Goal: Task Accomplishment & Management: Complete application form

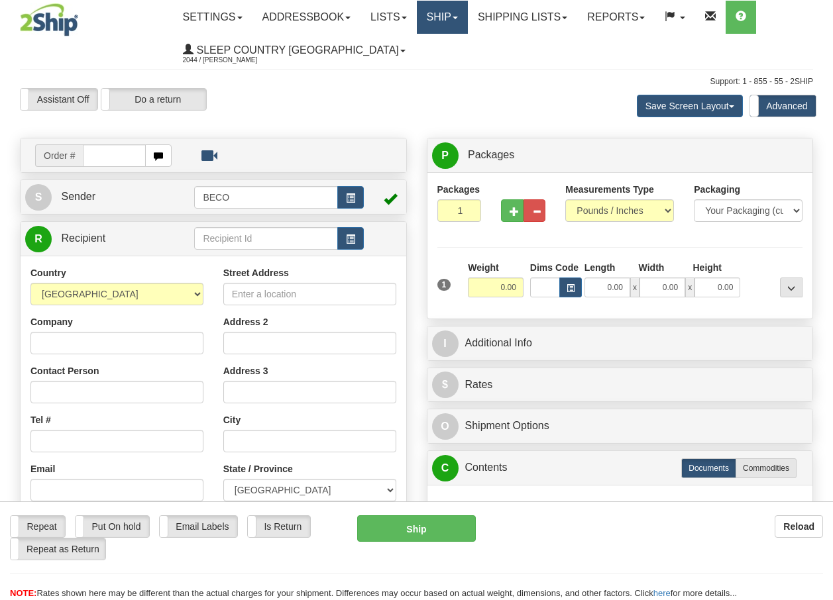
drag, startPoint x: 0, startPoint y: 0, endPoint x: 450, endPoint y: 19, distance: 450.8
click at [450, 19] on link "Ship" at bounding box center [442, 17] width 51 height 33
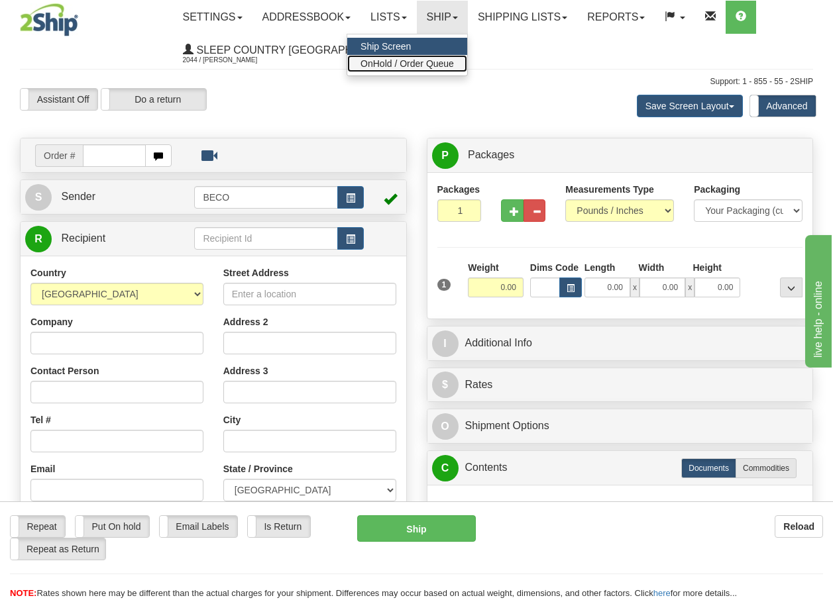
click at [437, 61] on span "OnHold / Order Queue" at bounding box center [406, 63] width 93 height 11
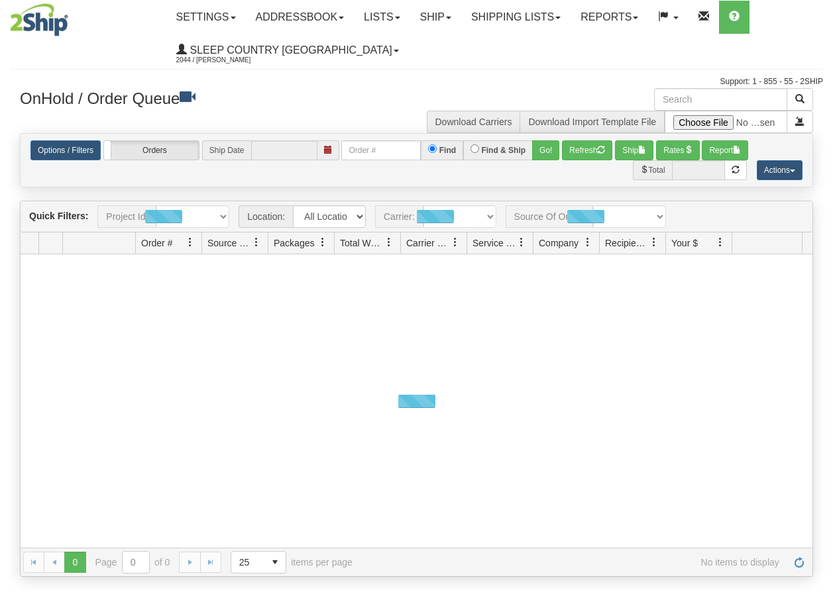
type input "[DATE]"
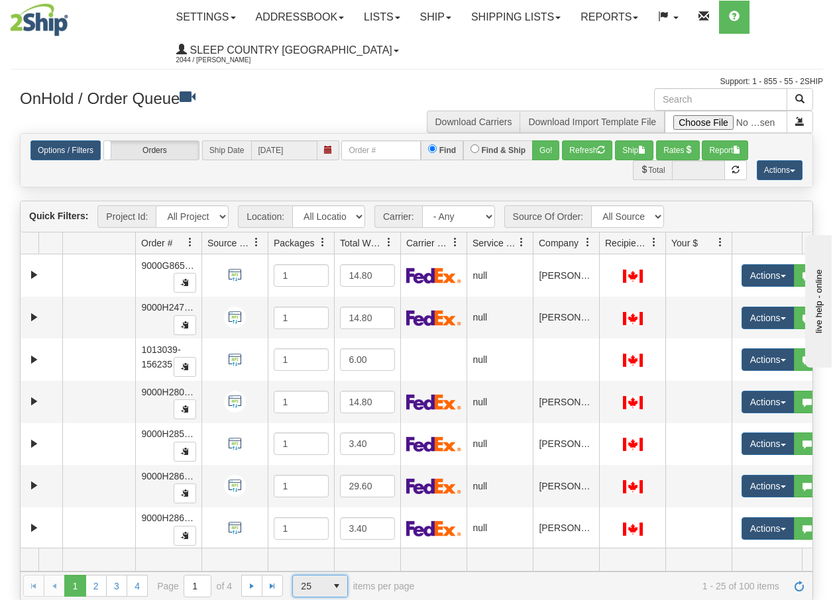
click at [337, 590] on span "select" at bounding box center [336, 586] width 21 height 21
click at [310, 562] on span "100" at bounding box center [305, 564] width 15 height 13
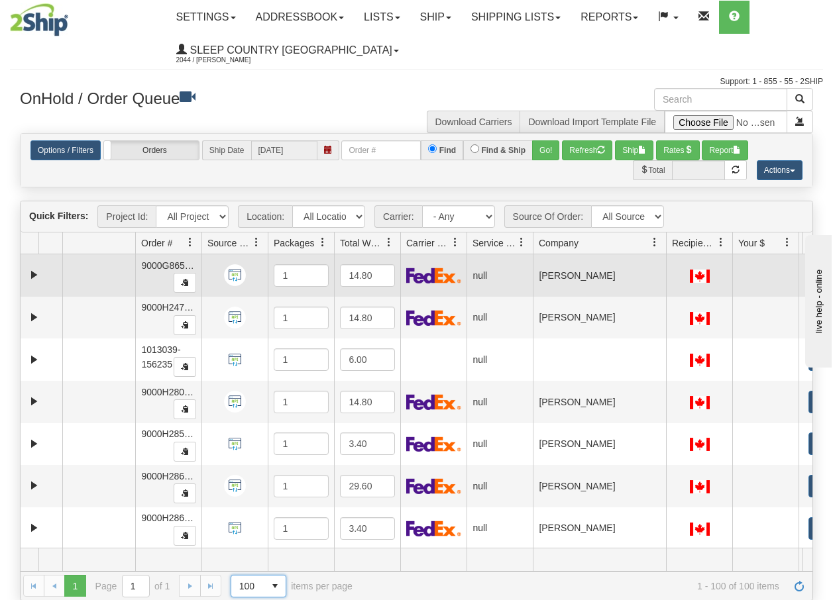
drag, startPoint x: 599, startPoint y: 249, endPoint x: 670, endPoint y: 260, distance: 71.7
click at [670, 260] on div "Quick Filters: Project Id: All Projects Location: All Locations BECO Carrier: -…" at bounding box center [416, 400] width 793 height 399
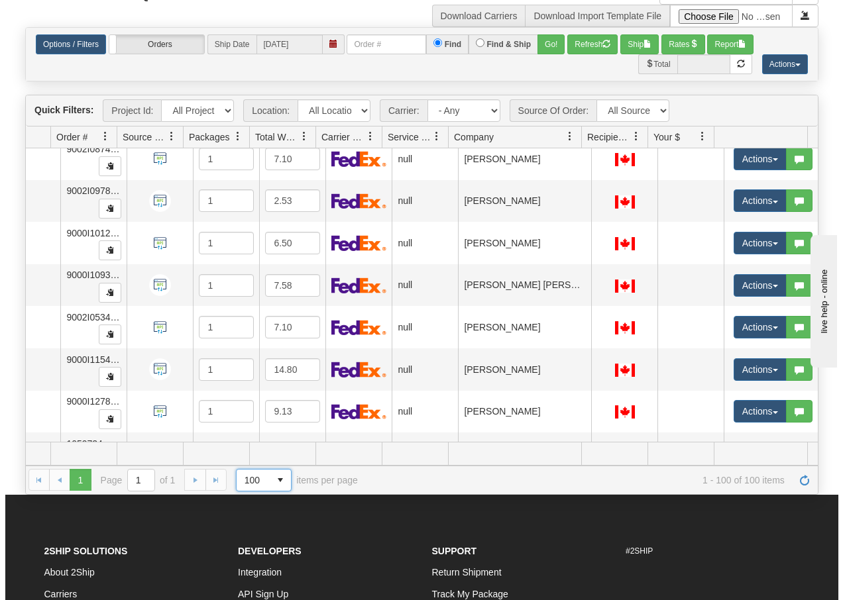
scroll to position [3929, 90]
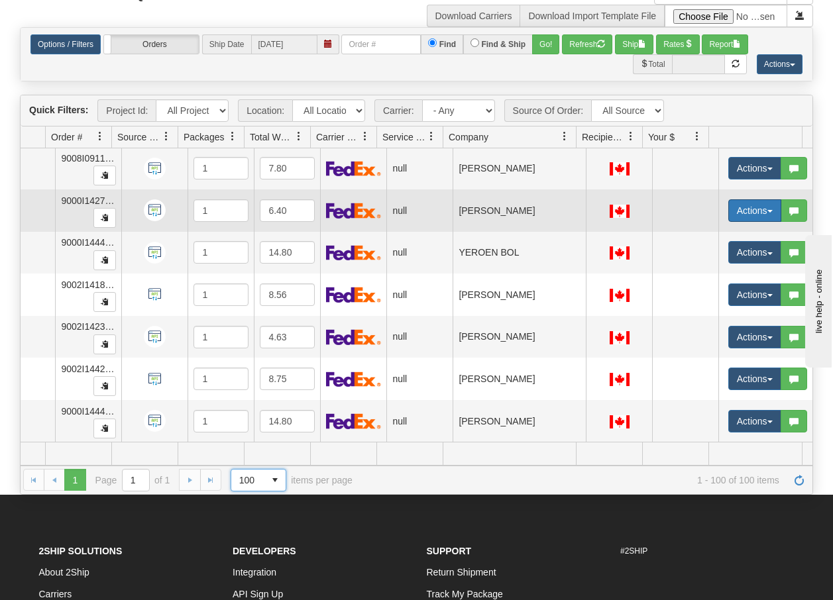
click at [767, 210] on span "button" at bounding box center [769, 211] width 5 height 3
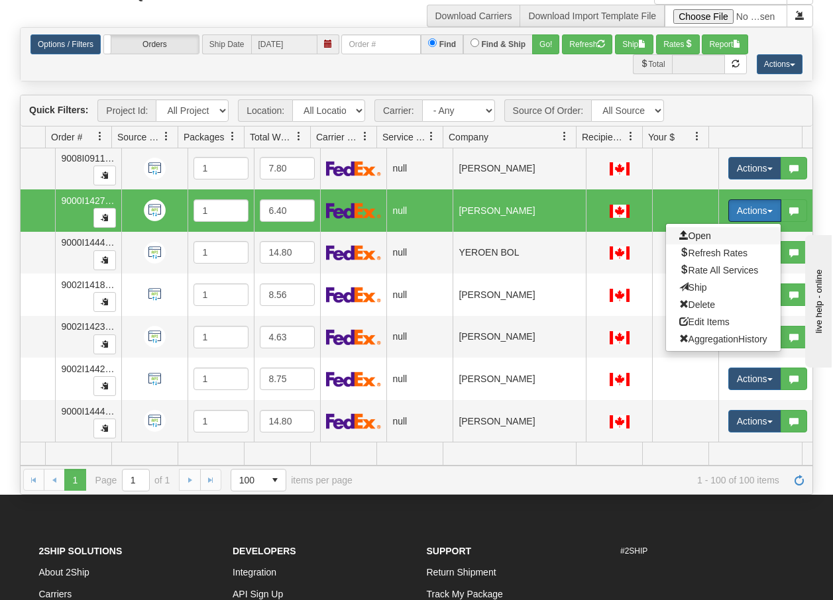
click at [689, 231] on span "Open" at bounding box center [695, 236] width 32 height 11
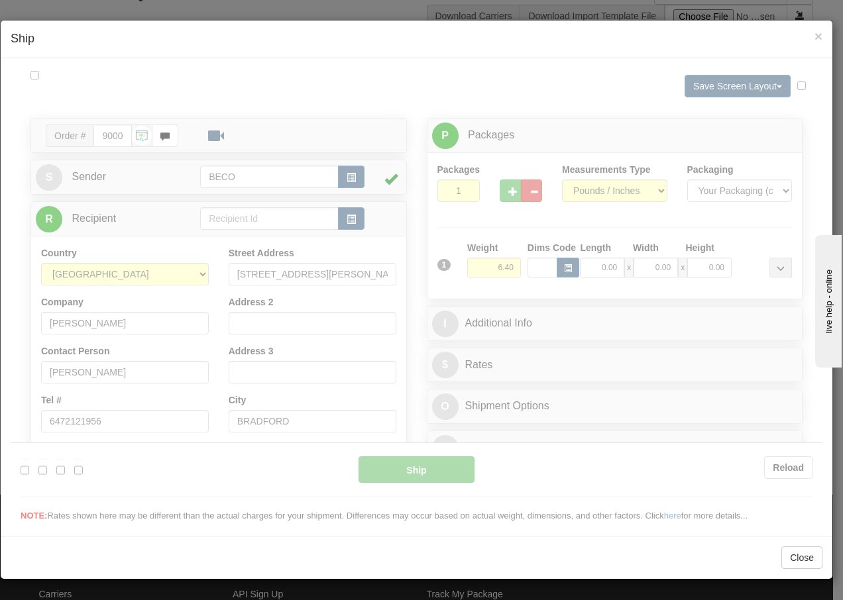
scroll to position [0, 0]
type input "13:38"
type input "16:00"
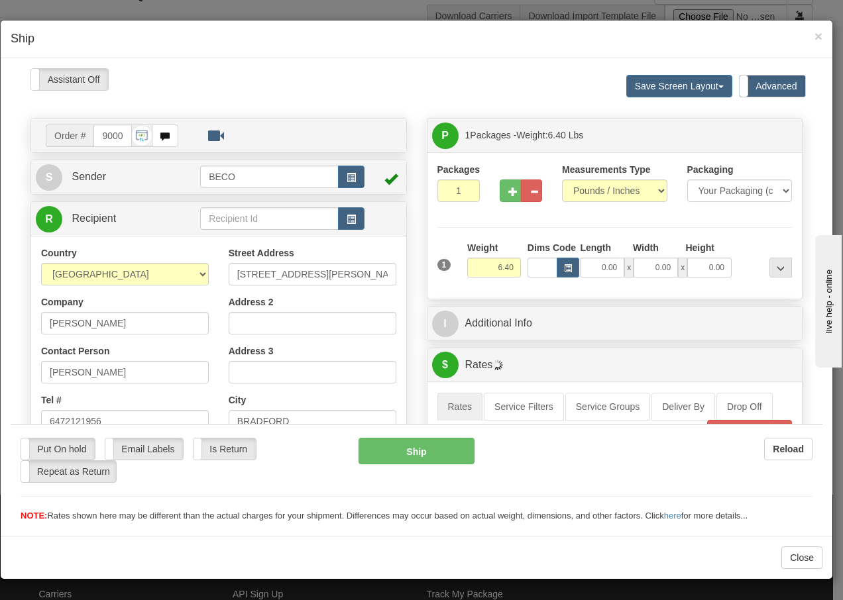
click at [505, 195] on div "Please wait... Attention! Ok Add to Bidding... Preview Custom Documents Preview…" at bounding box center [416, 531] width 811 height 927
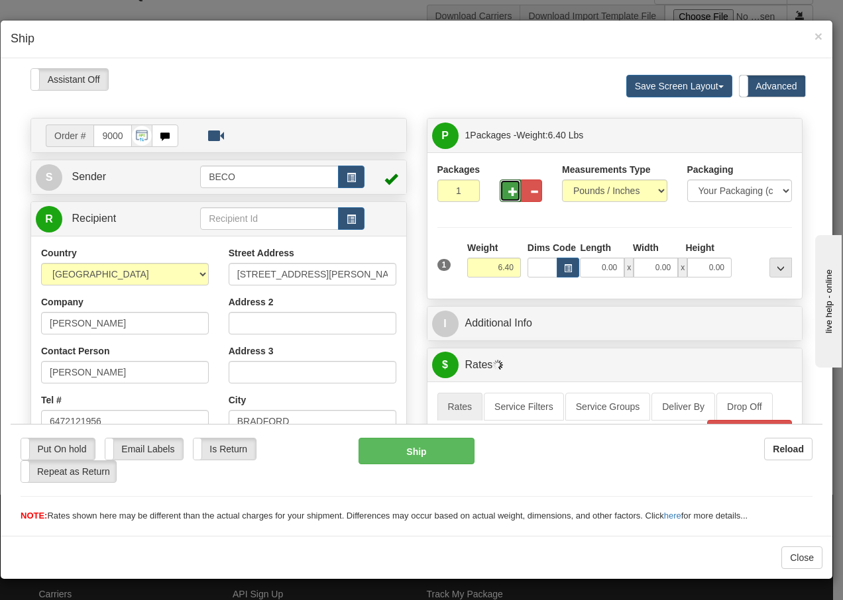
click at [508, 195] on span "button" at bounding box center [512, 191] width 9 height 9
type input "2"
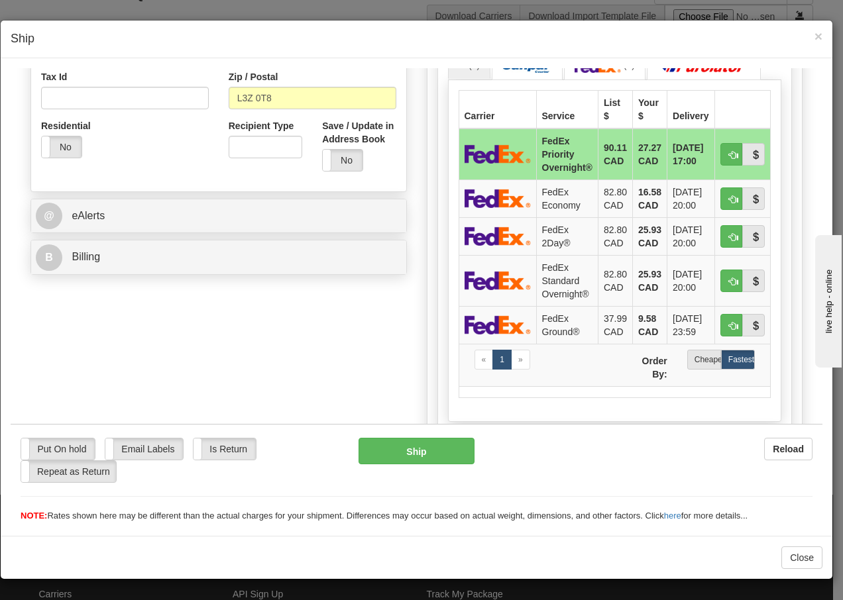
scroll to position [433, 0]
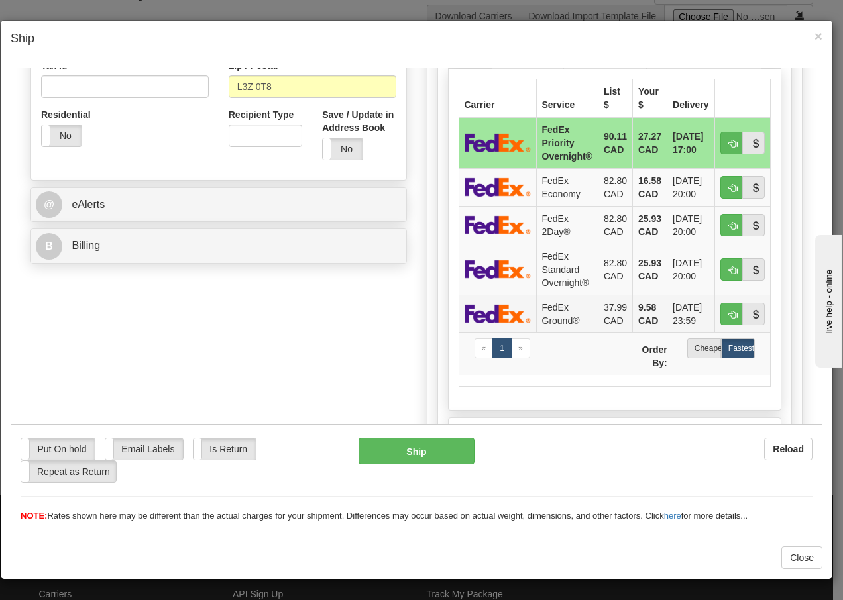
click at [543, 313] on td "FedEx Ground®" at bounding box center [567, 313] width 62 height 38
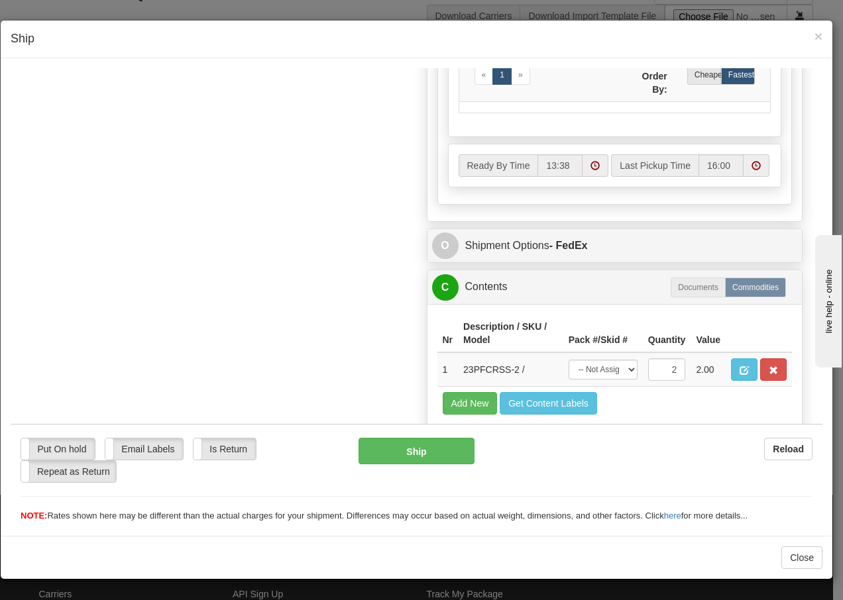
scroll to position [766, 0]
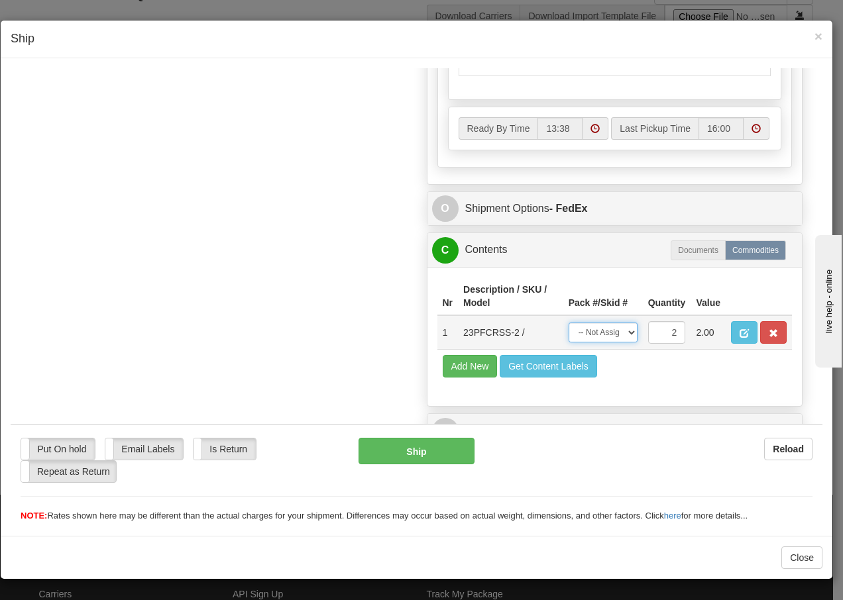
click at [622, 333] on select "-- Not Assigned -- Package 1 Package 2 Split" at bounding box center [602, 332] width 69 height 20
select select "SPLIT"
click at [568, 322] on select "-- Not Assigned -- Package 1 Package 2 Split" at bounding box center [602, 332] width 69 height 20
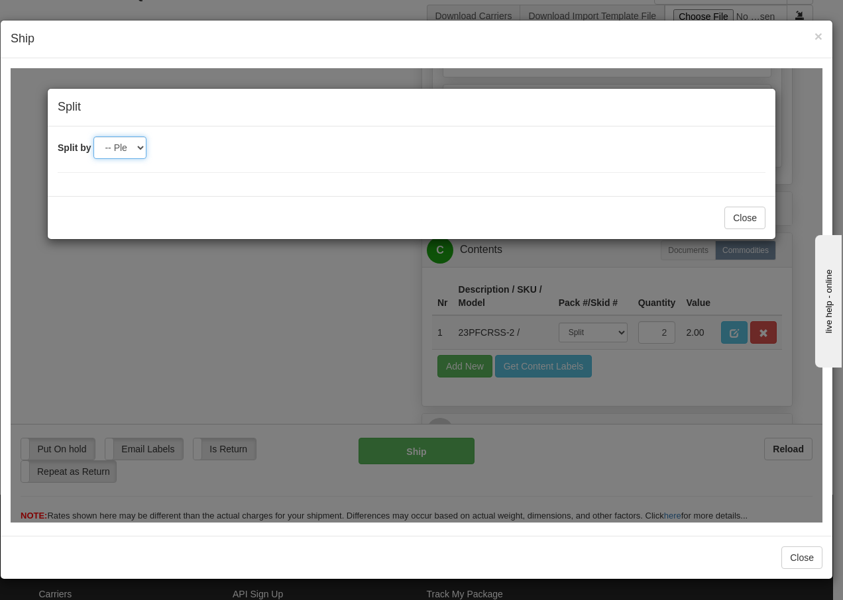
drag, startPoint x: 130, startPoint y: 146, endPoint x: 134, endPoint y: 160, distance: 15.1
click at [130, 146] on select "-- Please select -- 2" at bounding box center [119, 147] width 53 height 23
select select "2"
click at [93, 136] on select "-- Please select -- 2" at bounding box center [119, 147] width 53 height 23
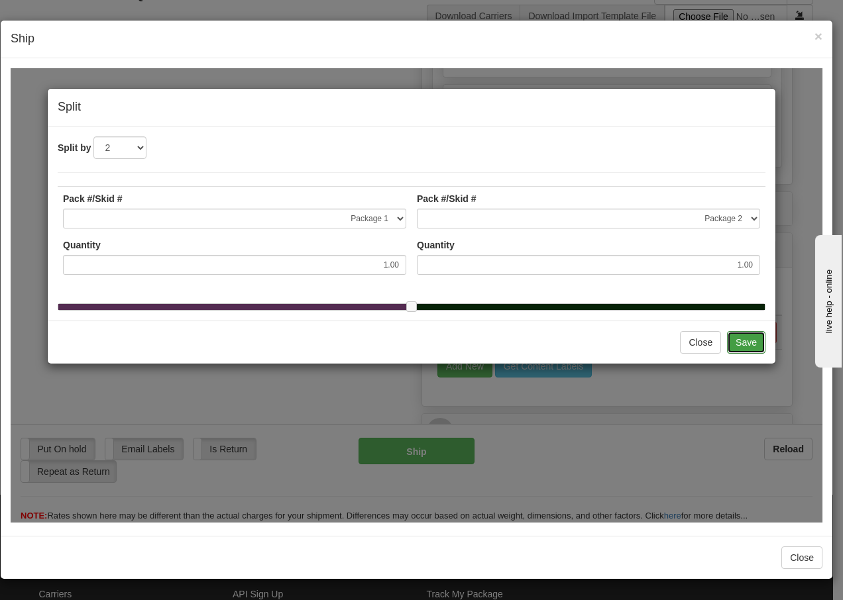
click at [753, 350] on button "Save" at bounding box center [746, 342] width 38 height 23
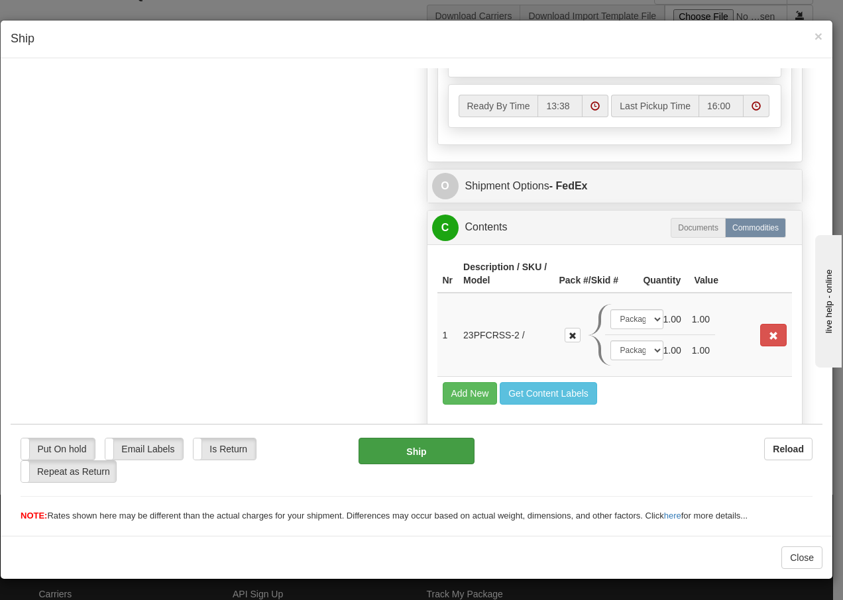
scroll to position [743, 0]
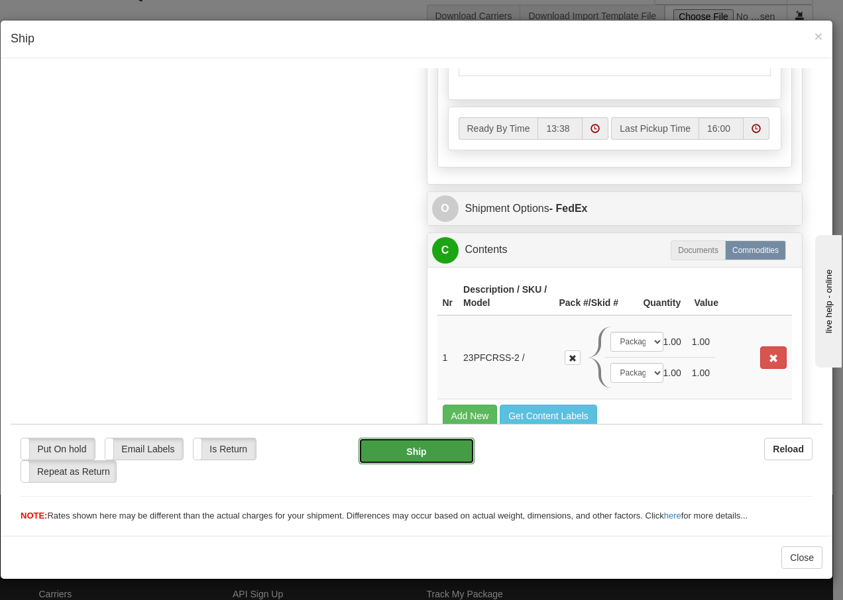
click at [397, 454] on button "Ship" at bounding box center [415, 450] width 115 height 26
type input "92"
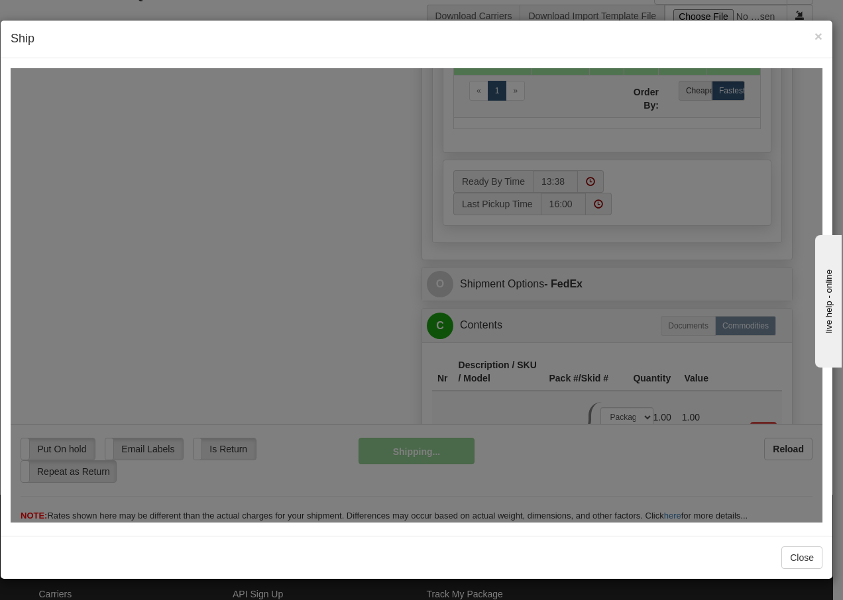
scroll to position [796, 0]
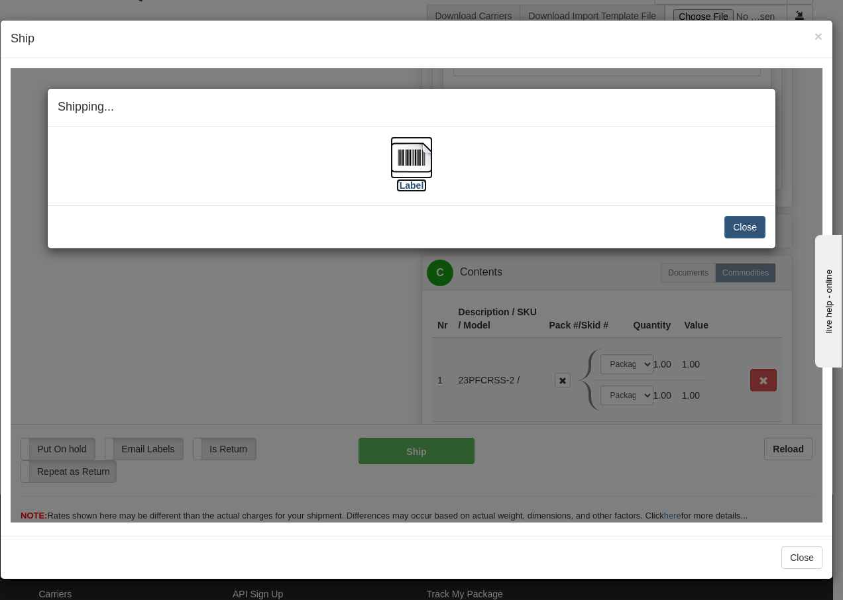
click at [409, 158] on img at bounding box center [411, 157] width 42 height 42
click at [736, 229] on button "Close" at bounding box center [744, 226] width 41 height 23
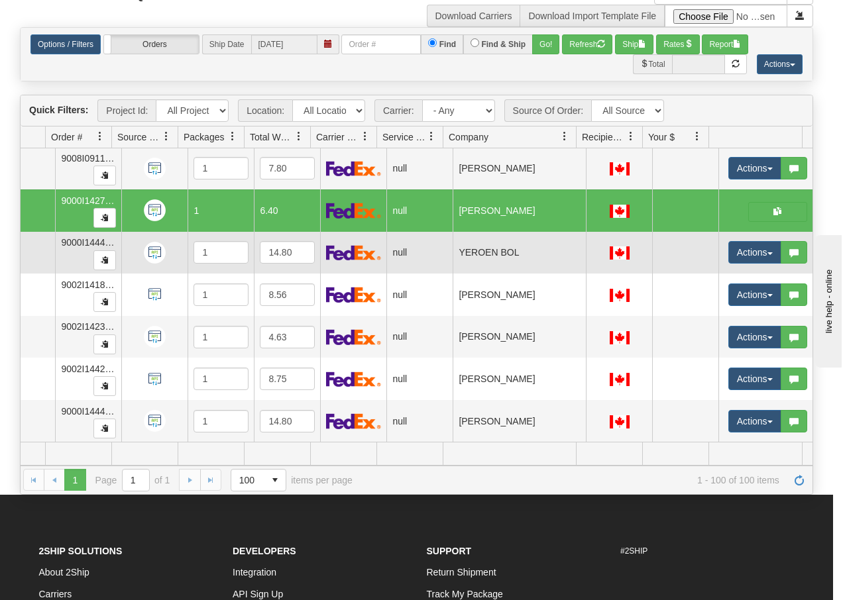
scroll to position [0, 81]
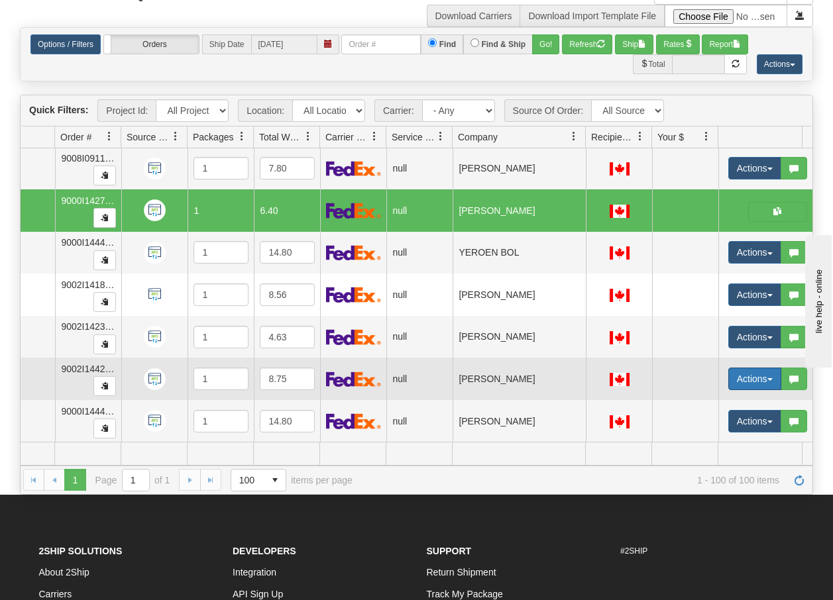
click at [770, 373] on button "Actions" at bounding box center [754, 379] width 53 height 23
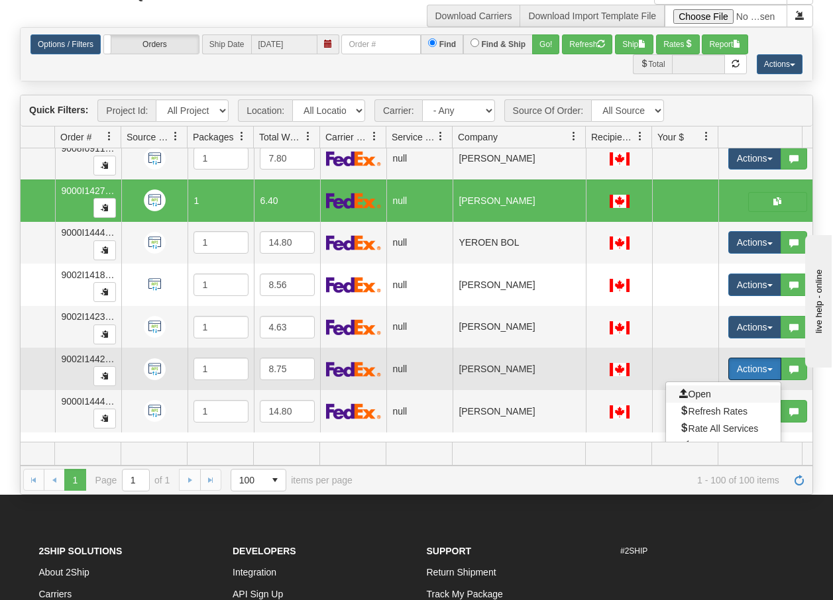
click at [698, 391] on span "Open" at bounding box center [695, 394] width 32 height 11
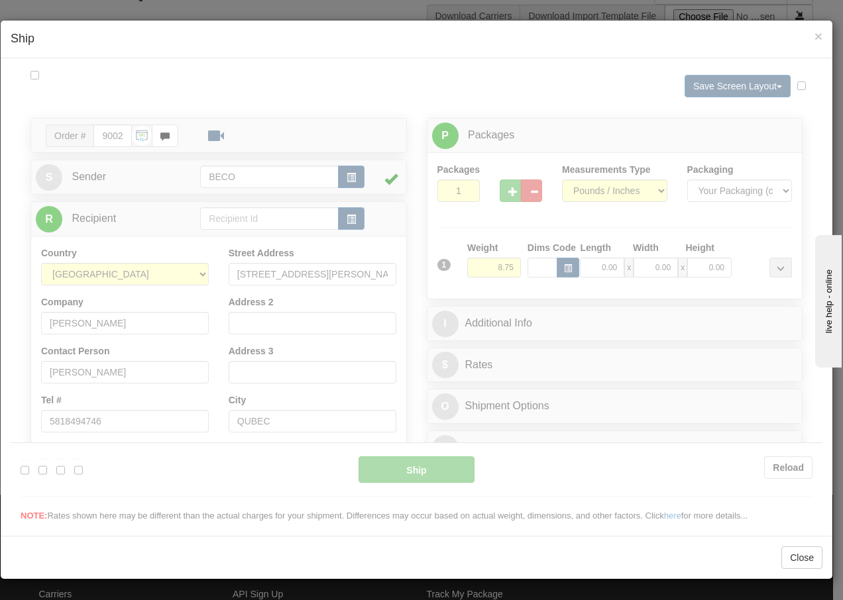
scroll to position [0, 0]
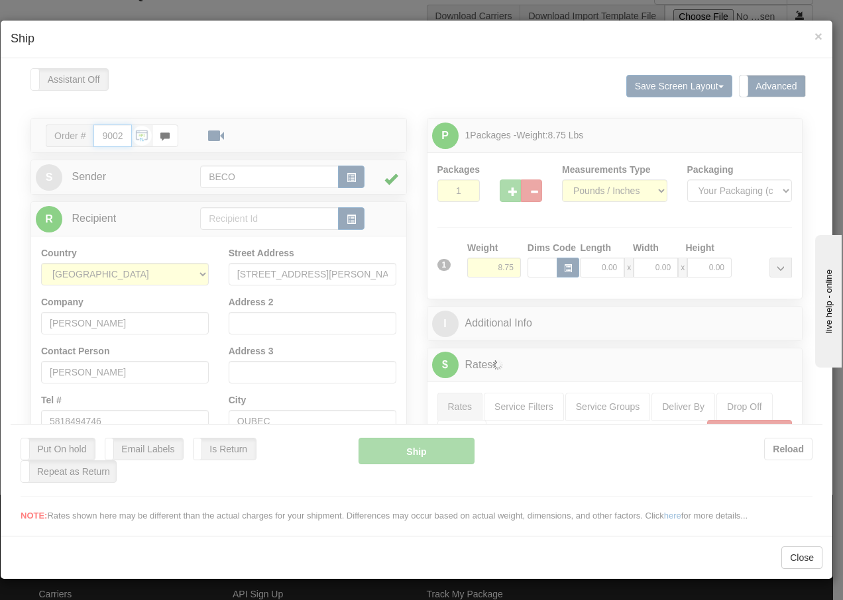
type input "13:39"
type input "16:00"
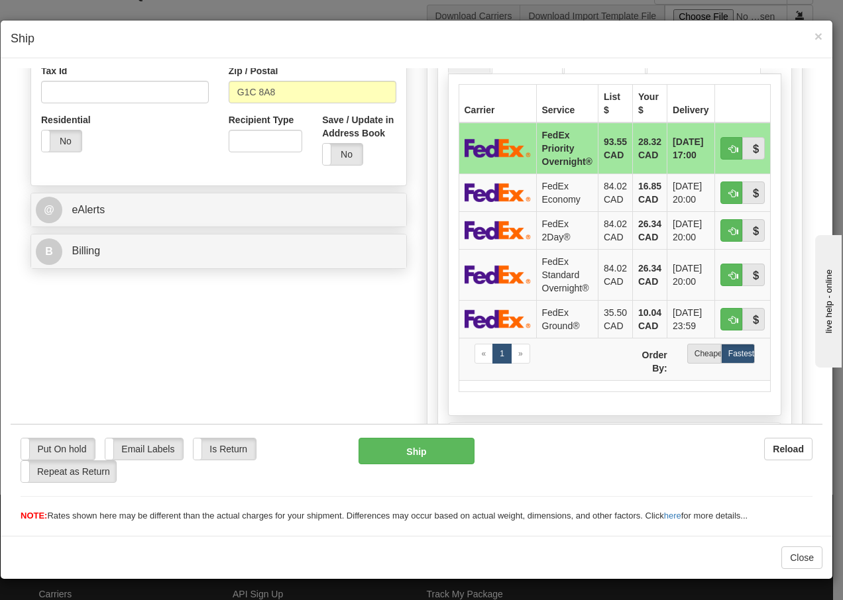
scroll to position [450, 0]
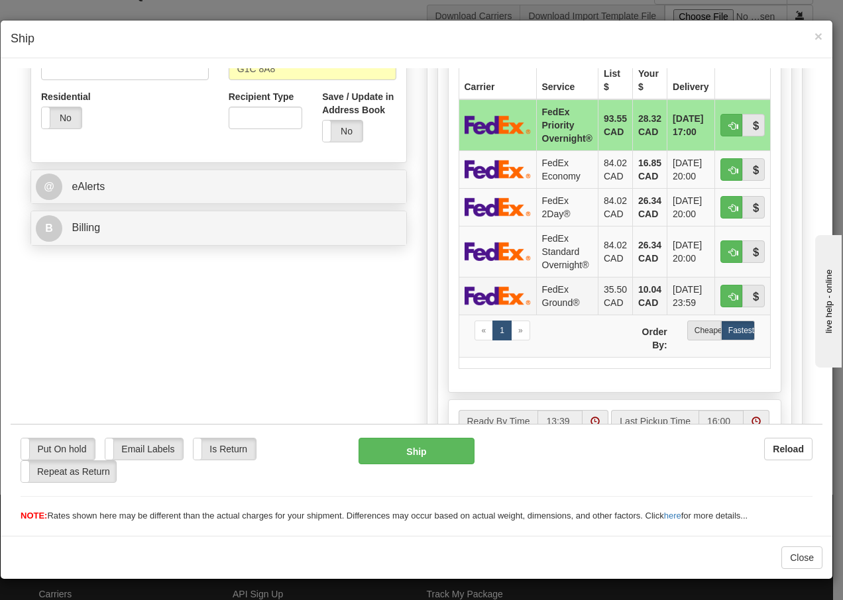
click at [550, 301] on td "FedEx Ground®" at bounding box center [567, 295] width 62 height 38
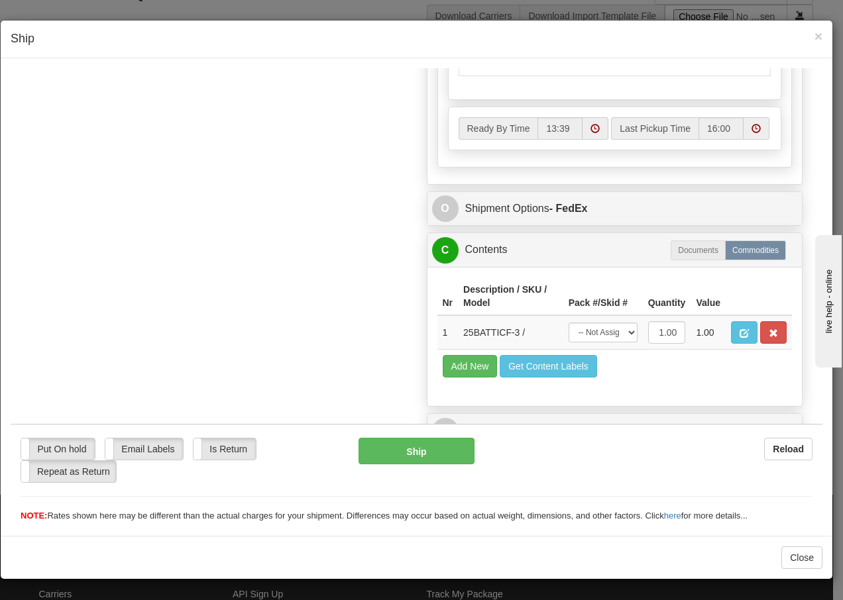
scroll to position [766, 0]
click at [607, 336] on select "-- Not Assigned -- Package 1" at bounding box center [602, 332] width 69 height 20
select select "0"
click at [568, 322] on select "-- Not Assigned -- Package 1" at bounding box center [602, 332] width 69 height 20
click at [445, 444] on button "Ship" at bounding box center [415, 450] width 115 height 26
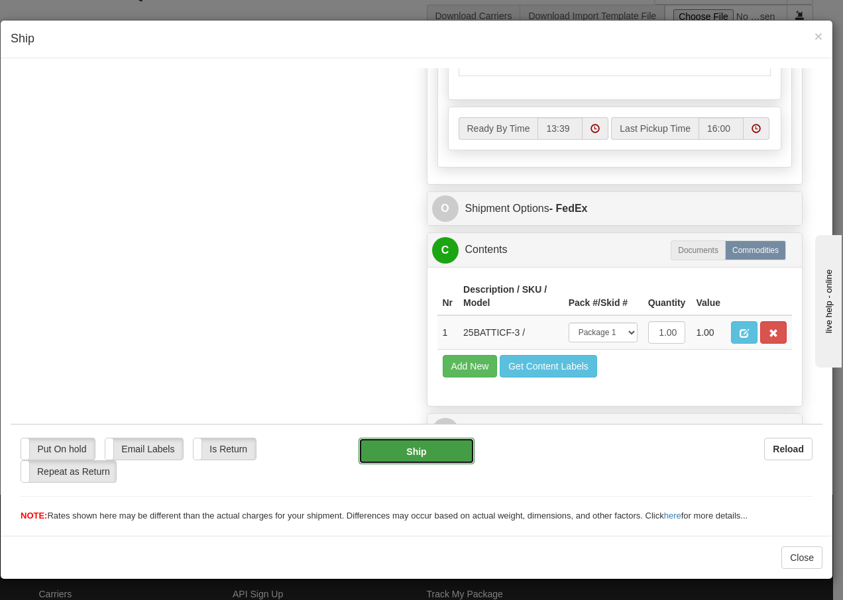
type input "92"
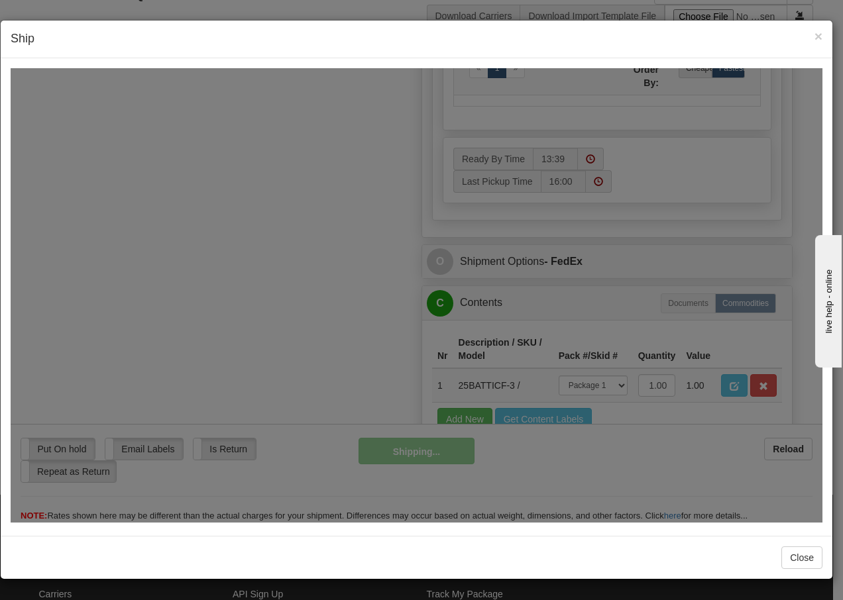
scroll to position [819, 0]
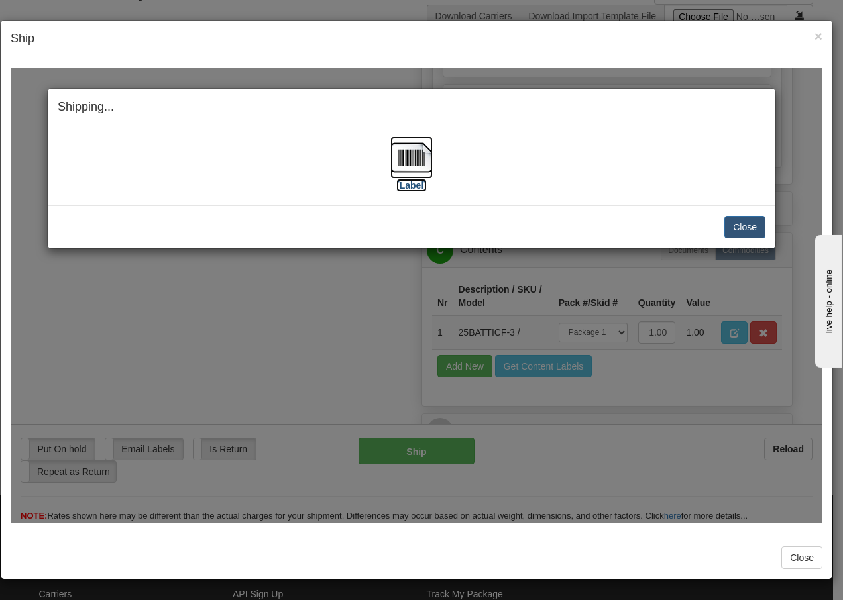
click at [413, 162] on img at bounding box center [411, 157] width 42 height 42
click at [753, 227] on button "Close" at bounding box center [744, 226] width 41 height 23
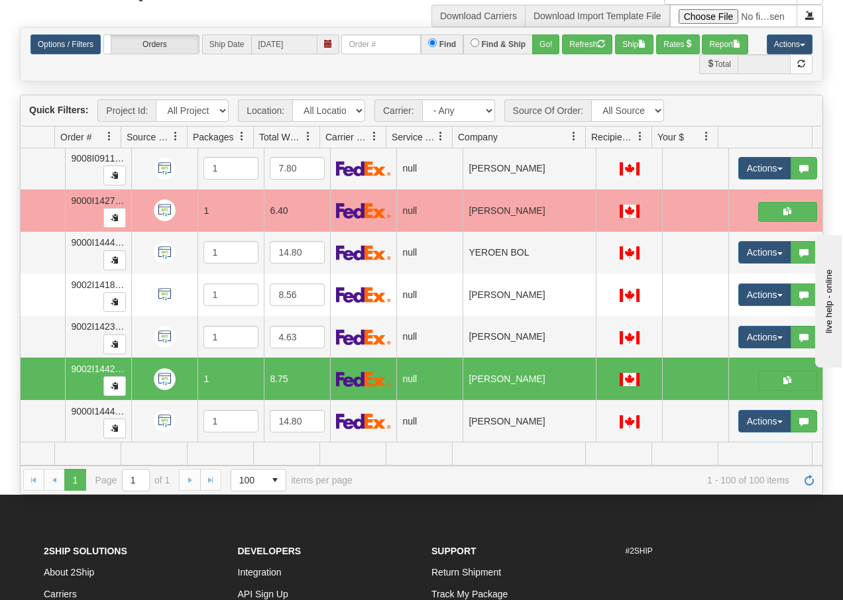
scroll to position [0, 80]
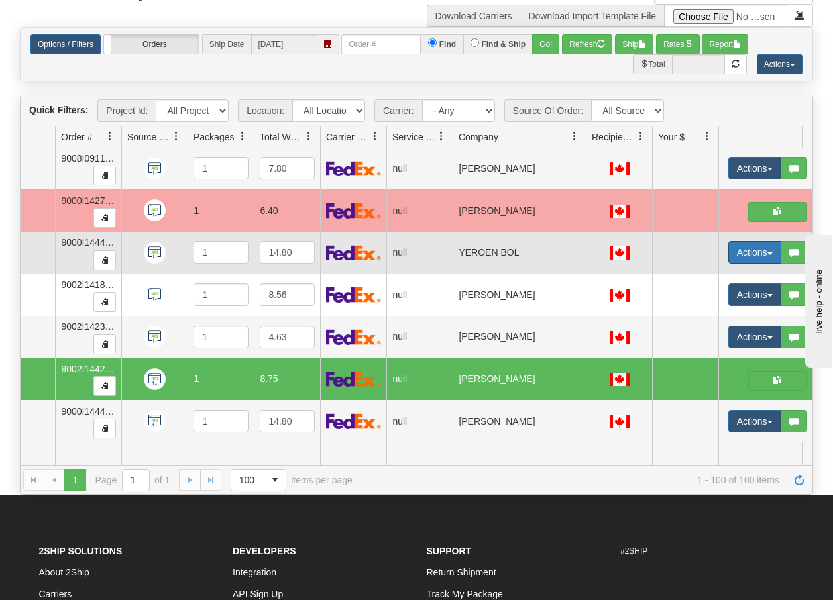
click at [768, 245] on button "Actions" at bounding box center [754, 252] width 53 height 23
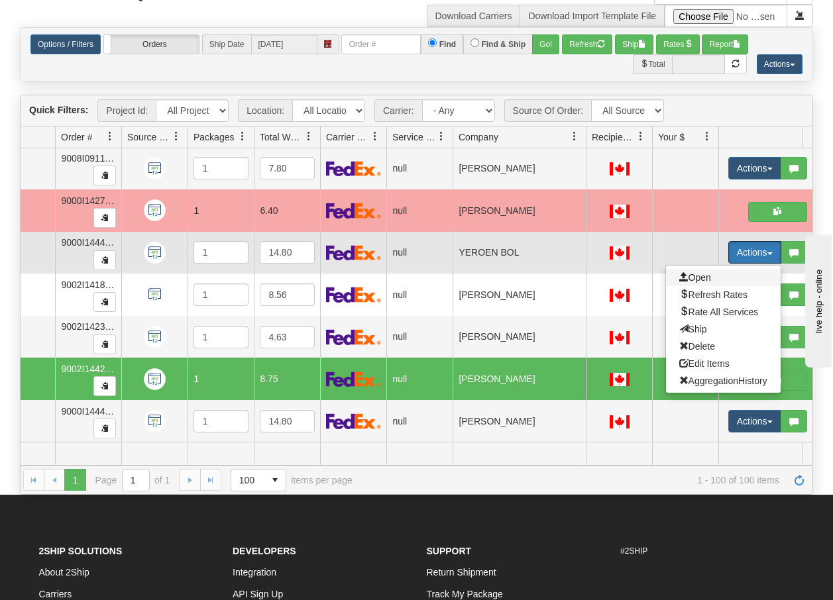
click at [710, 272] on span "Open" at bounding box center [695, 277] width 32 height 11
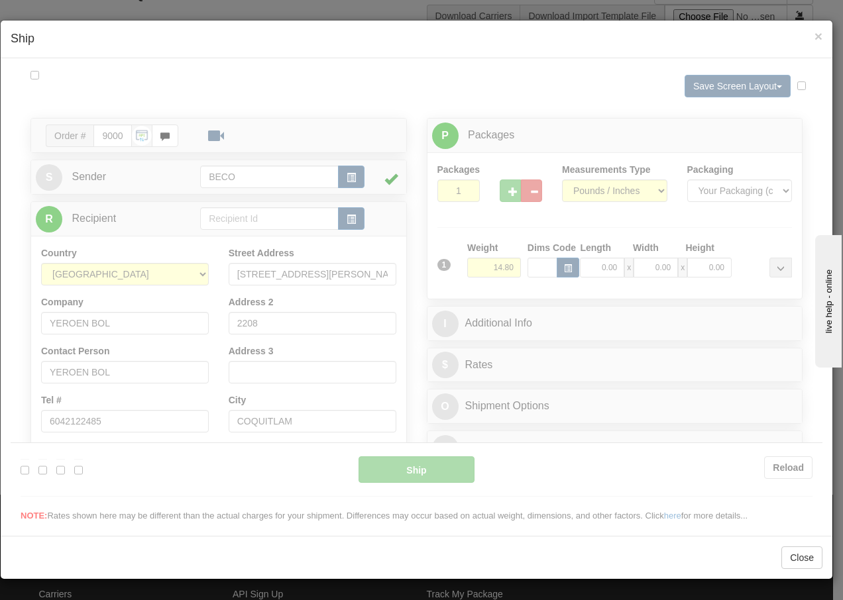
scroll to position [0, 0]
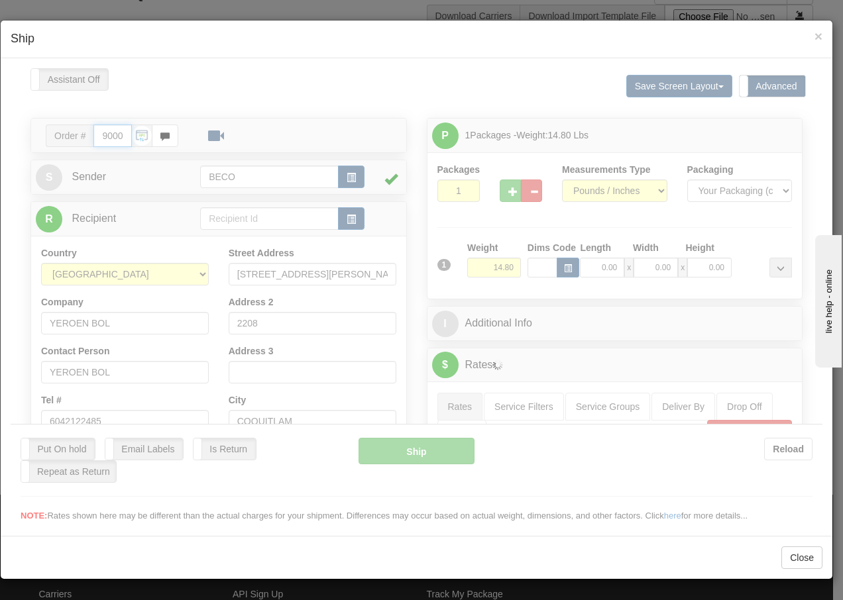
type input "13:40"
type input "16:00"
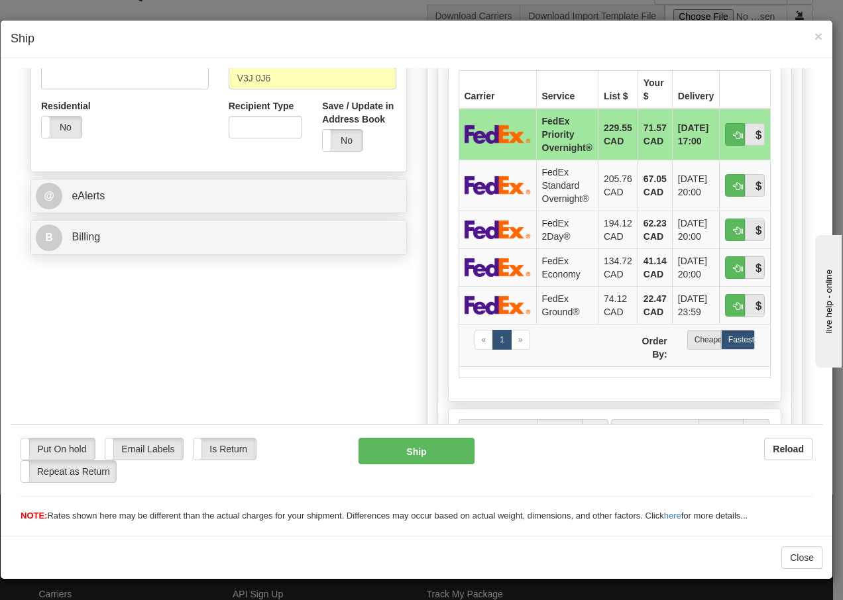
scroll to position [468, 0]
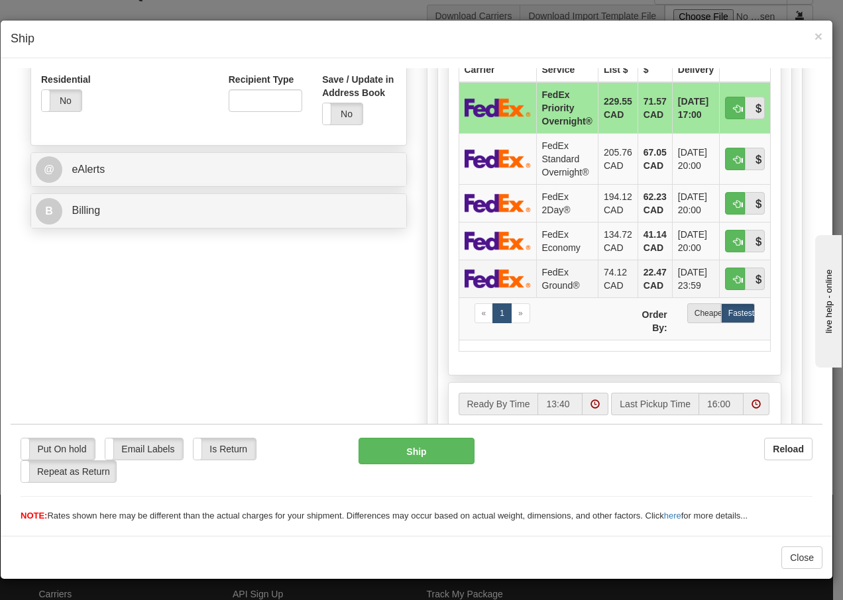
click at [563, 283] on td "FedEx Ground®" at bounding box center [567, 278] width 62 height 38
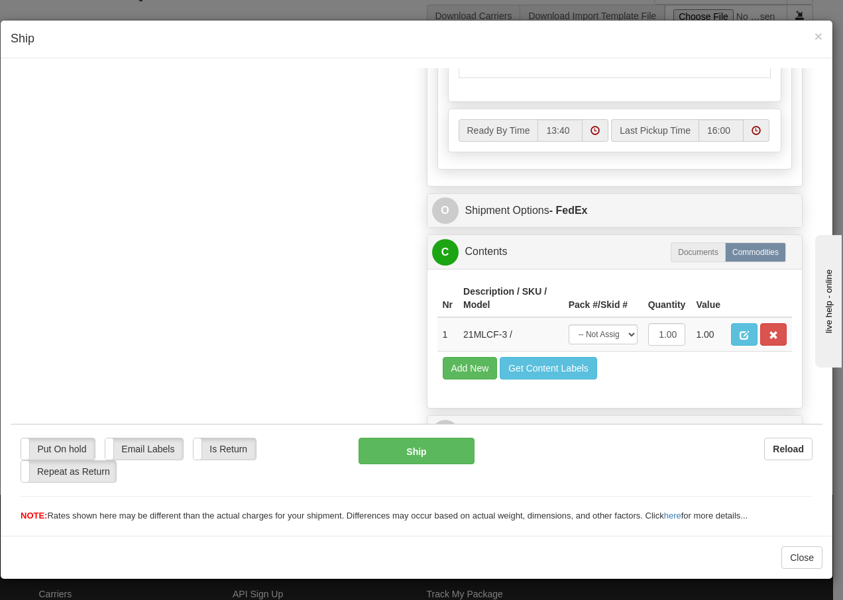
scroll to position [766, 0]
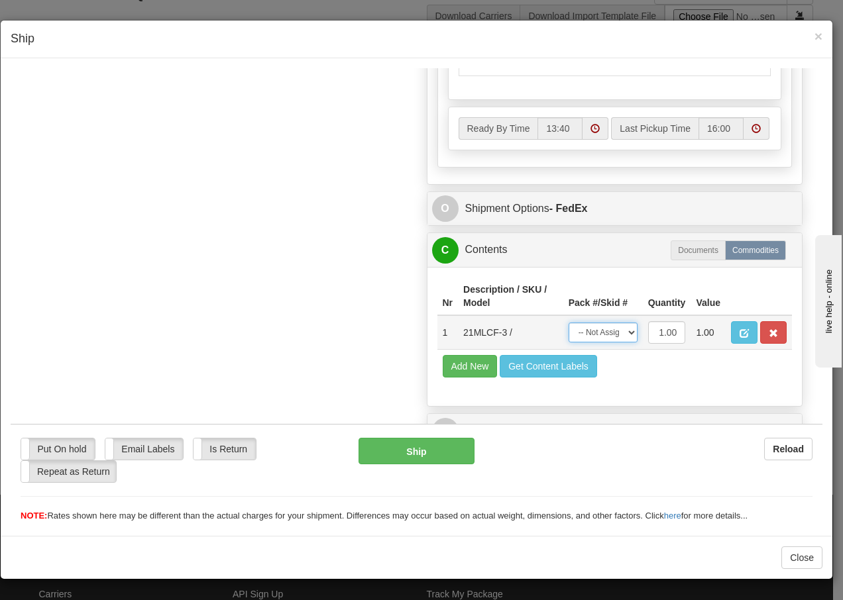
click at [601, 331] on select "-- Not Assigned -- Package 1" at bounding box center [602, 332] width 69 height 20
select select "0"
click at [568, 322] on select "-- Not Assigned -- Package 1" at bounding box center [602, 332] width 69 height 20
click at [401, 451] on button "Ship" at bounding box center [415, 450] width 115 height 26
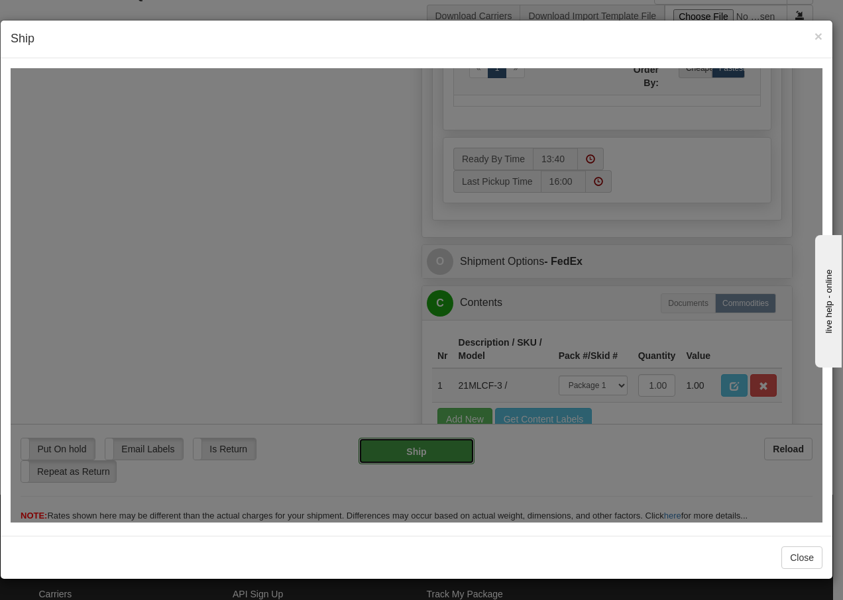
type input "92"
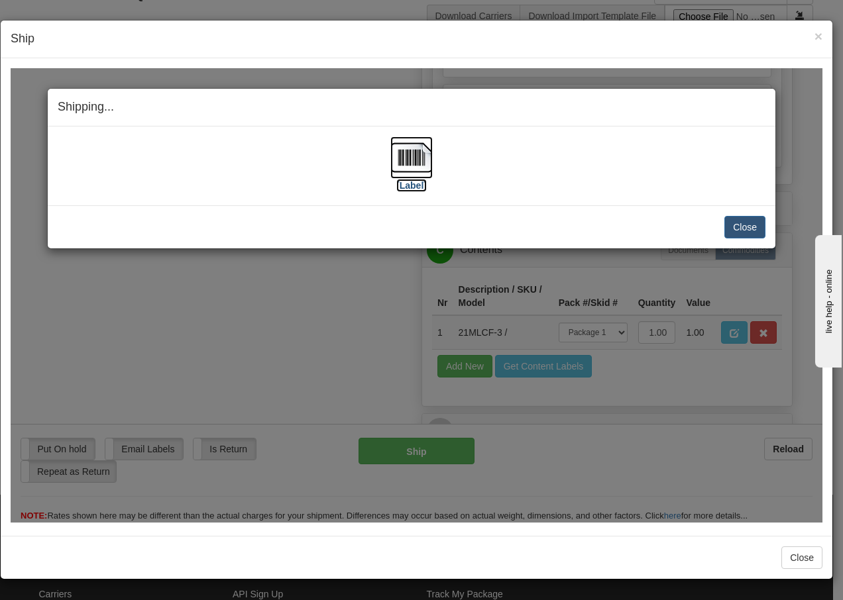
click at [421, 165] on img at bounding box center [411, 157] width 42 height 42
click at [737, 227] on button "Close" at bounding box center [744, 226] width 41 height 23
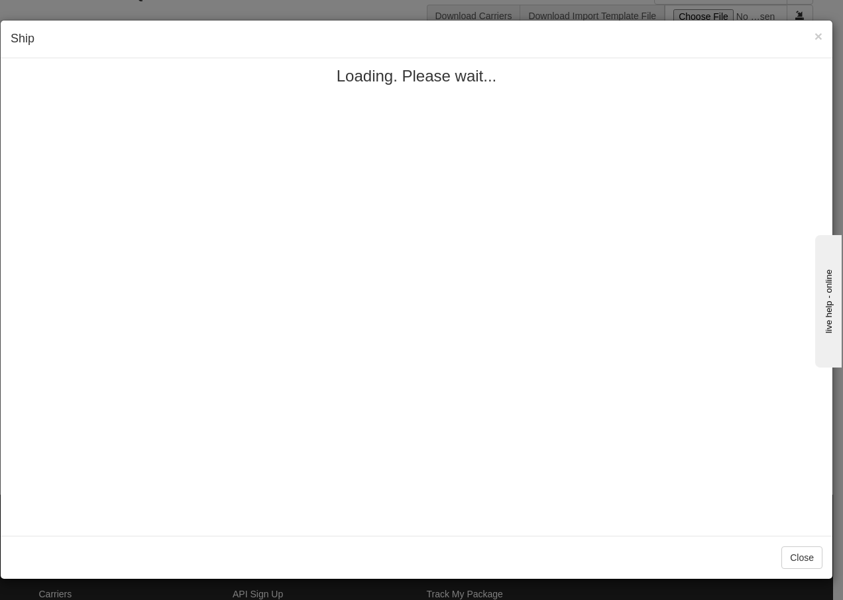
scroll to position [0, 0]
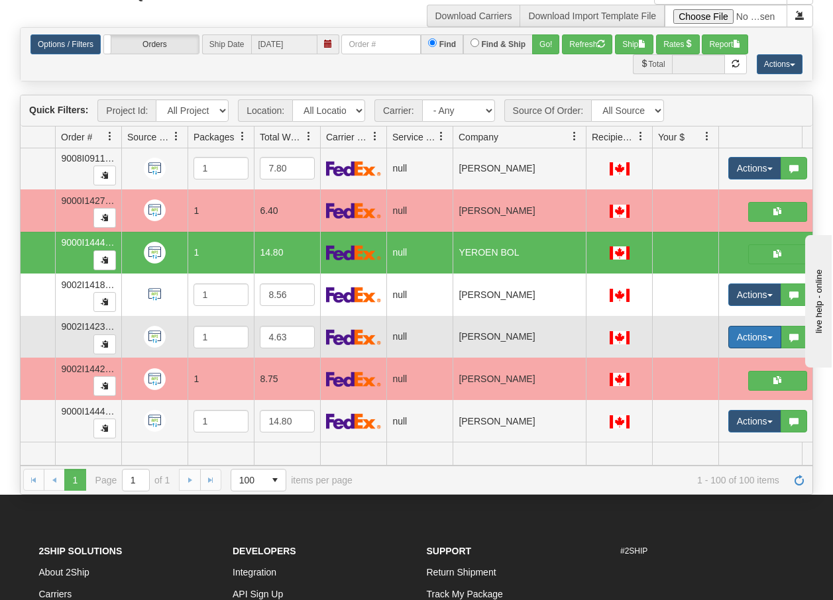
click at [771, 329] on button "Actions" at bounding box center [754, 337] width 53 height 23
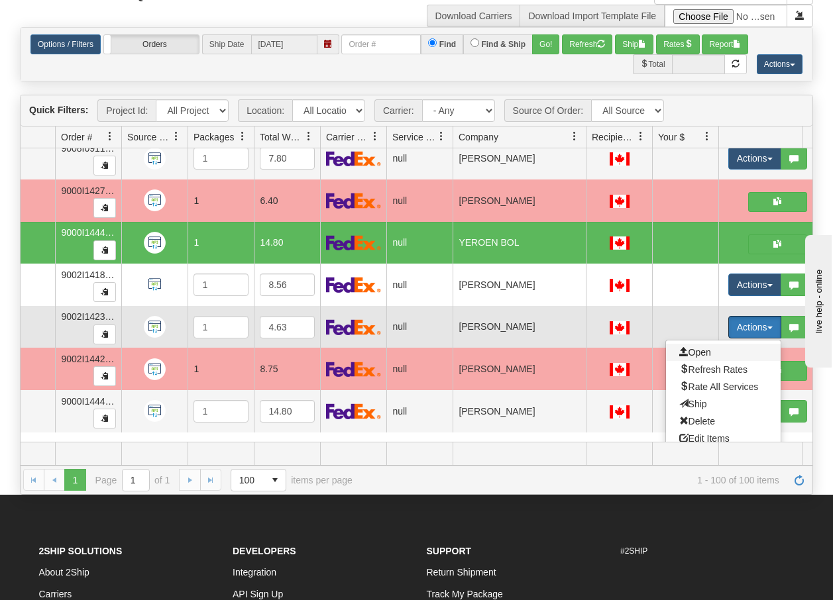
click at [707, 350] on span "Open" at bounding box center [695, 352] width 32 height 11
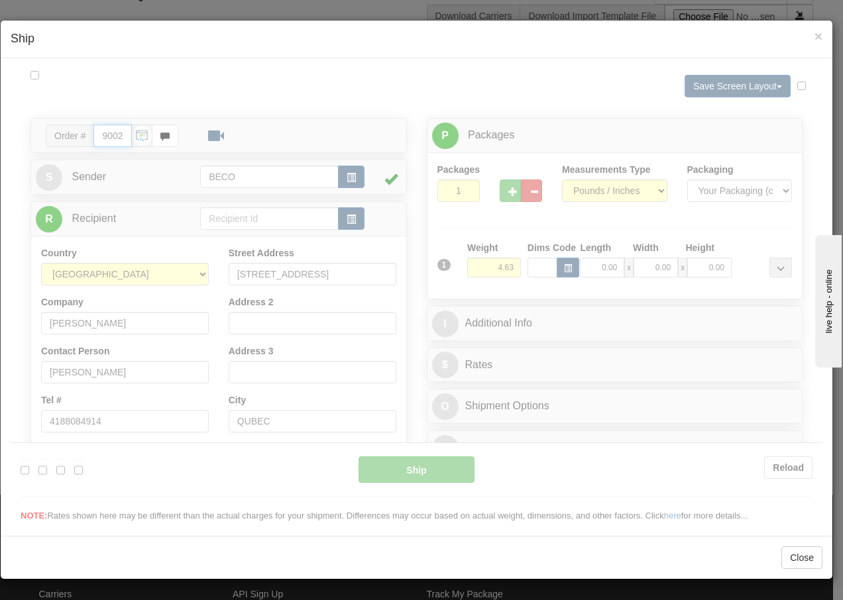
type input "13:41"
type input "16:00"
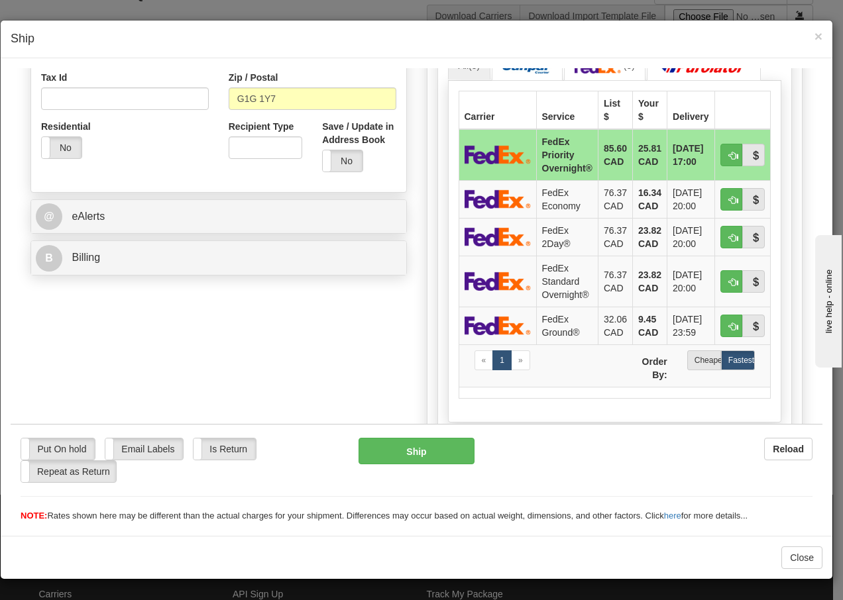
scroll to position [433, 0]
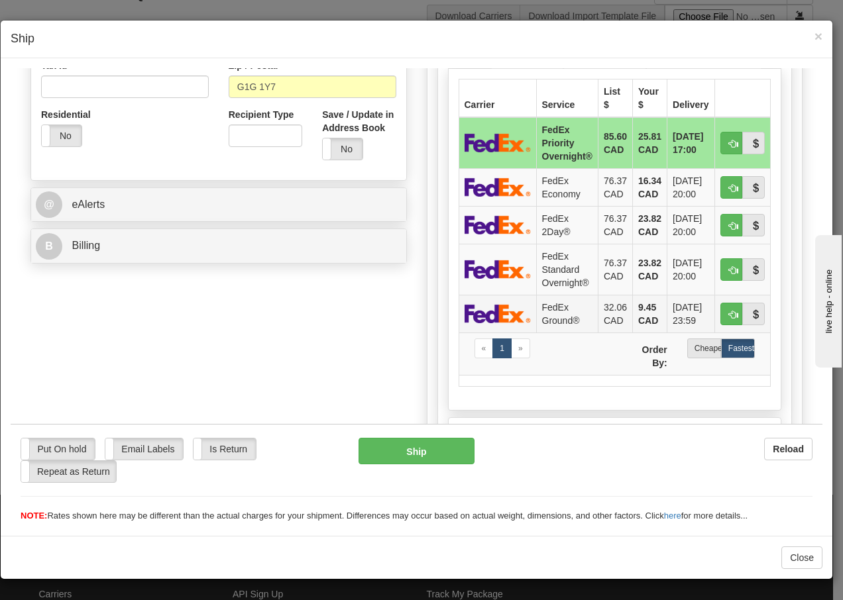
click at [538, 310] on td "FedEx Ground®" at bounding box center [567, 313] width 62 height 38
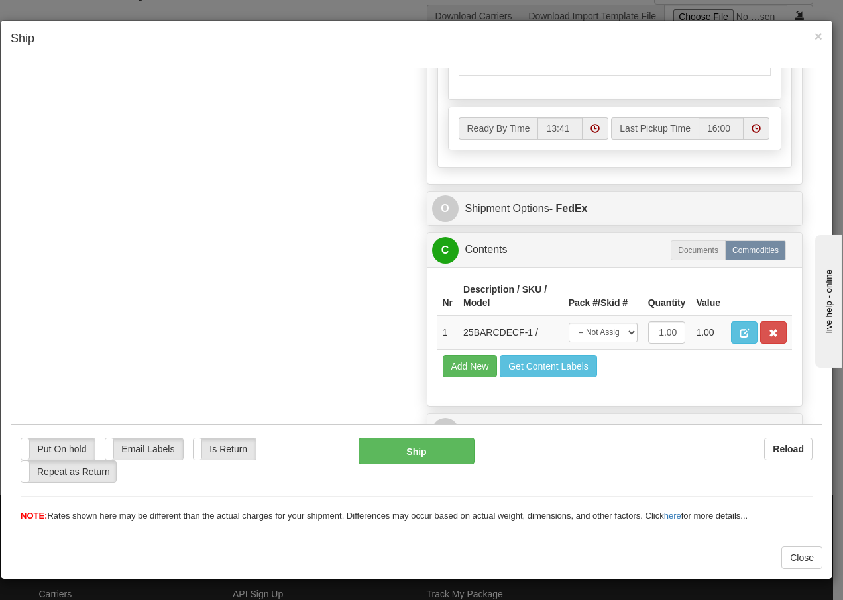
scroll to position [766, 0]
drag, startPoint x: 620, startPoint y: 334, endPoint x: 615, endPoint y: 339, distance: 7.5
click at [620, 334] on select "-- Not Assigned -- Package 1" at bounding box center [602, 332] width 69 height 20
select select "0"
click at [568, 322] on select "-- Not Assigned -- Package 1" at bounding box center [602, 332] width 69 height 20
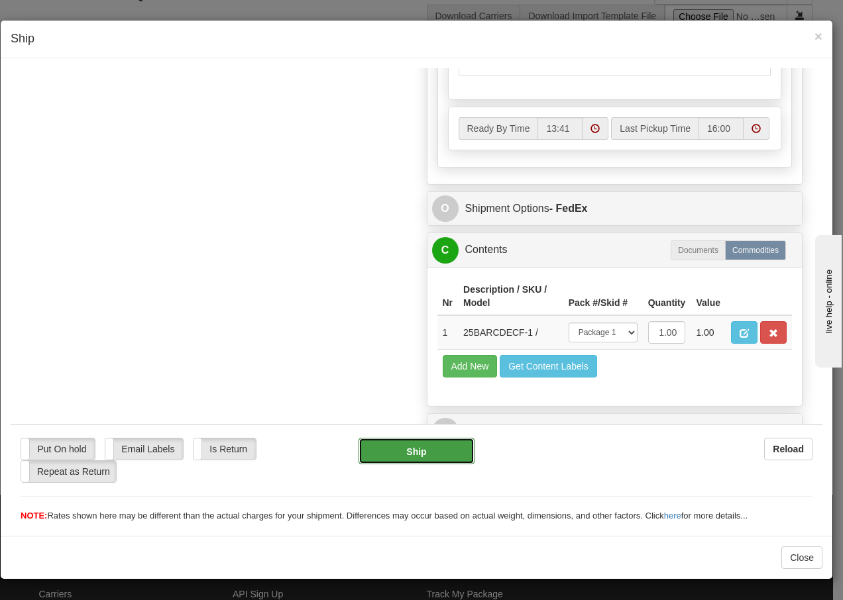
click at [388, 454] on button "Ship" at bounding box center [415, 450] width 115 height 26
type input "92"
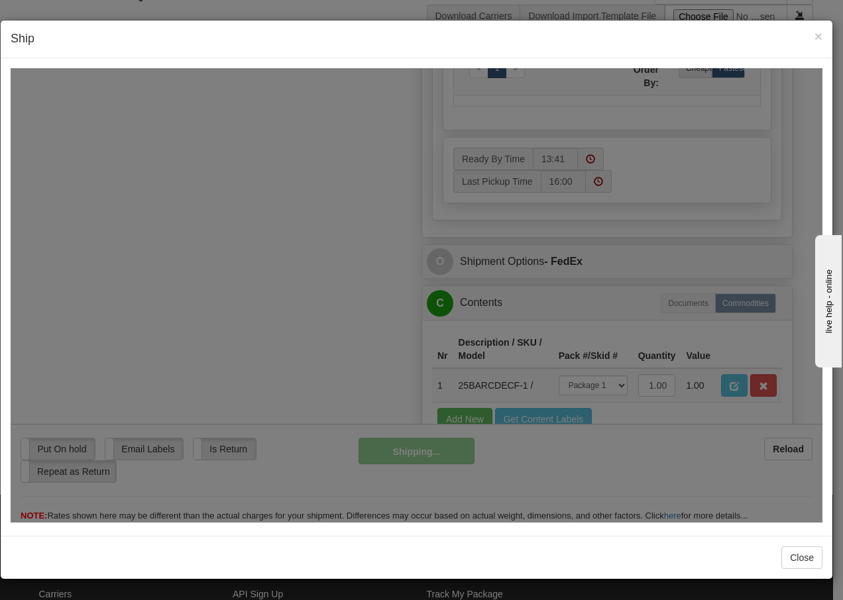
scroll to position [819, 0]
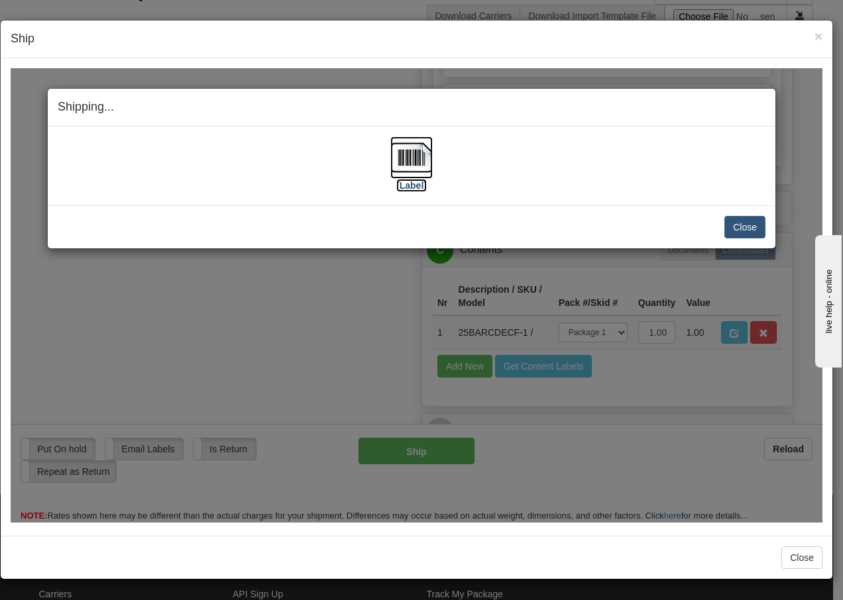
click at [400, 160] on img at bounding box center [411, 157] width 42 height 42
click at [741, 225] on button "Close" at bounding box center [744, 226] width 41 height 23
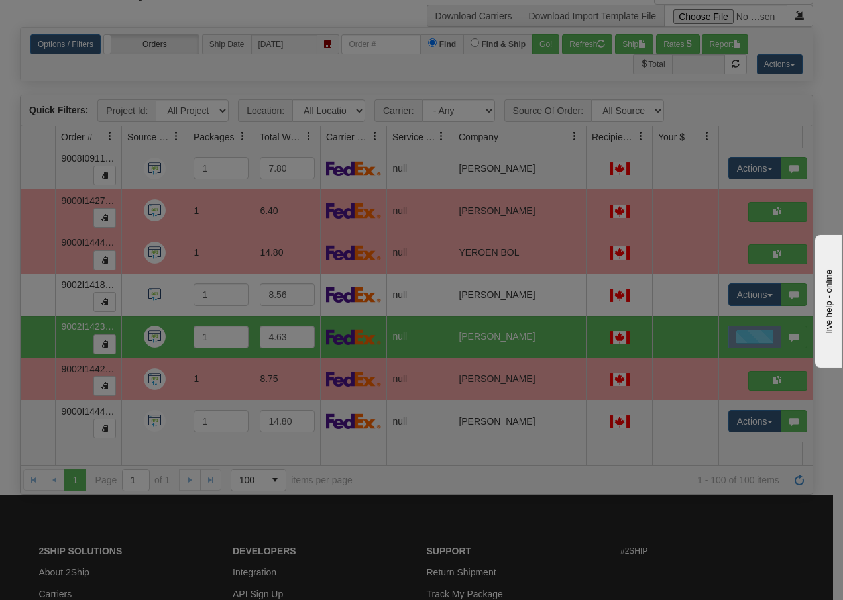
scroll to position [0, 0]
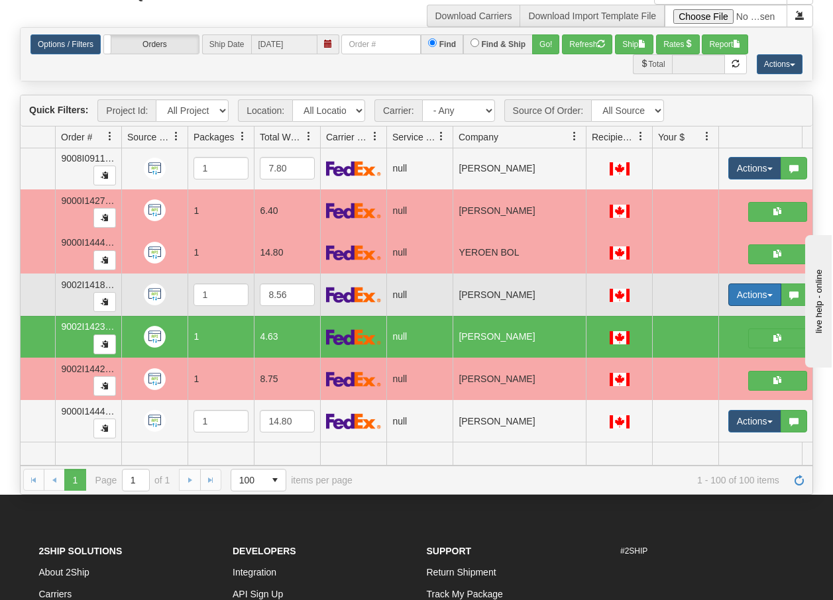
click at [769, 294] on span "button" at bounding box center [769, 295] width 5 height 3
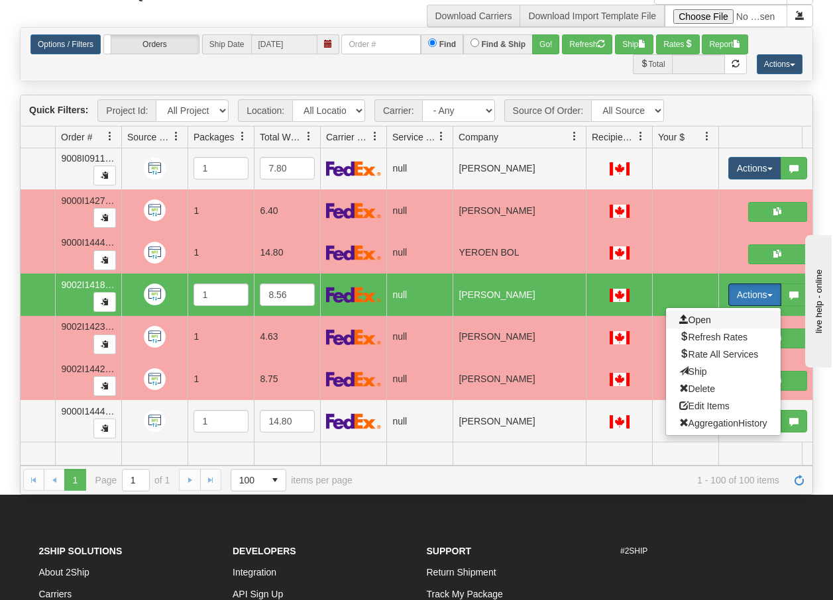
click at [701, 315] on span "Open" at bounding box center [695, 320] width 32 height 11
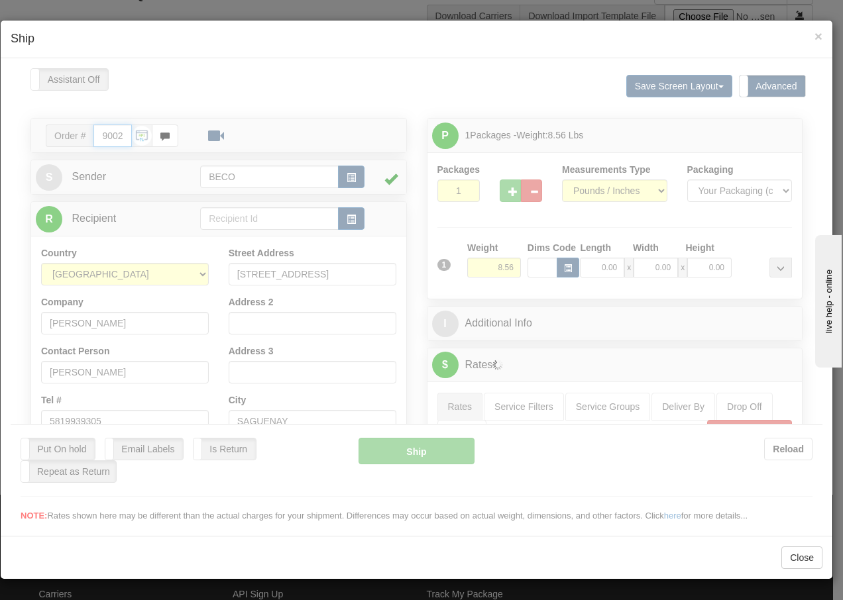
type input "13:42"
type input "16:00"
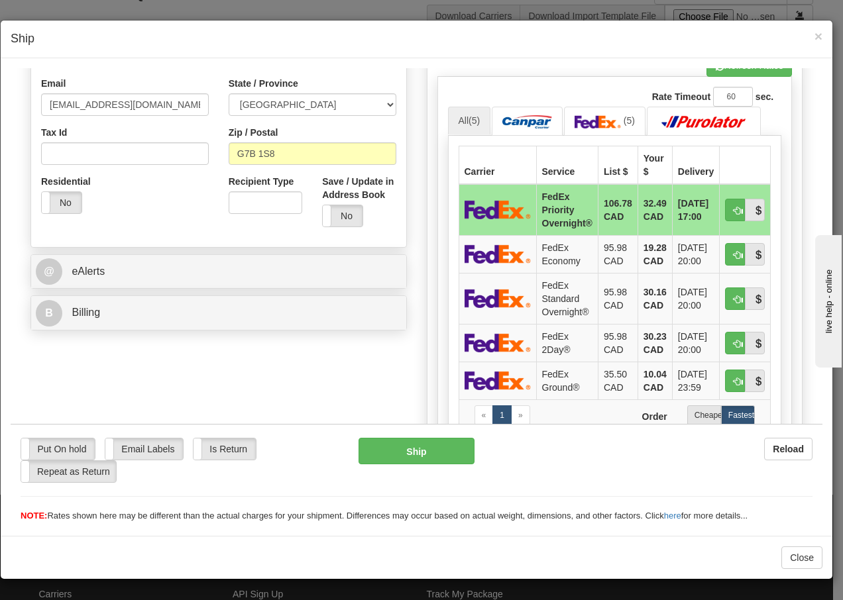
scroll to position [424, 0]
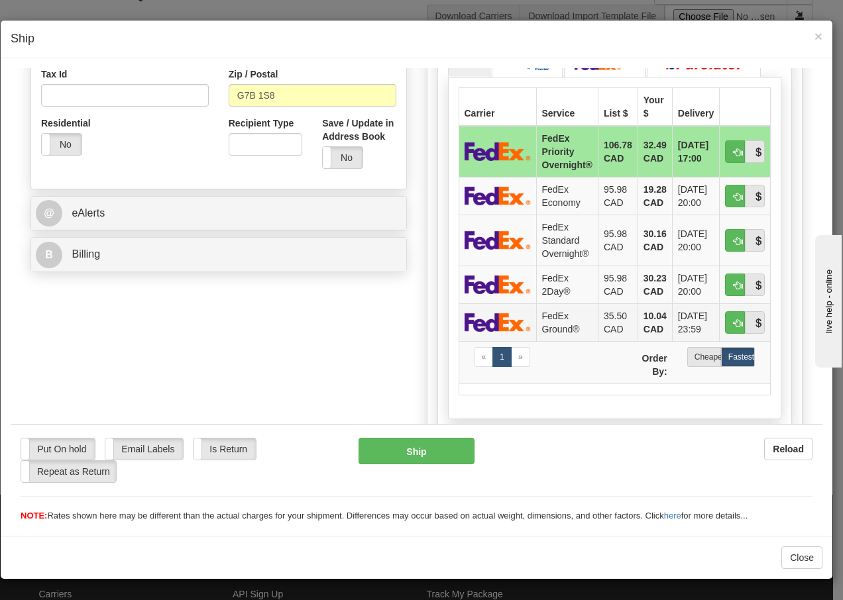
click at [555, 319] on td "FedEx Ground®" at bounding box center [567, 322] width 62 height 38
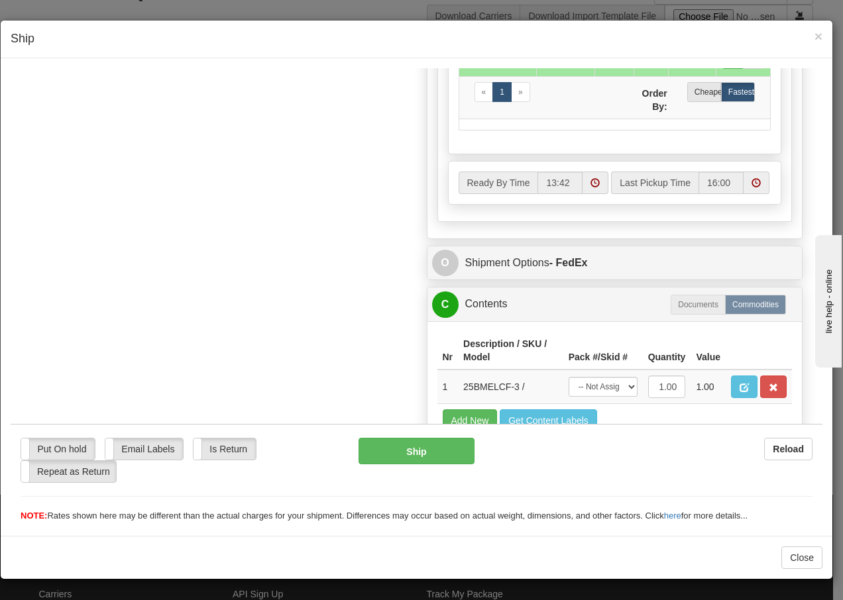
scroll to position [766, 0]
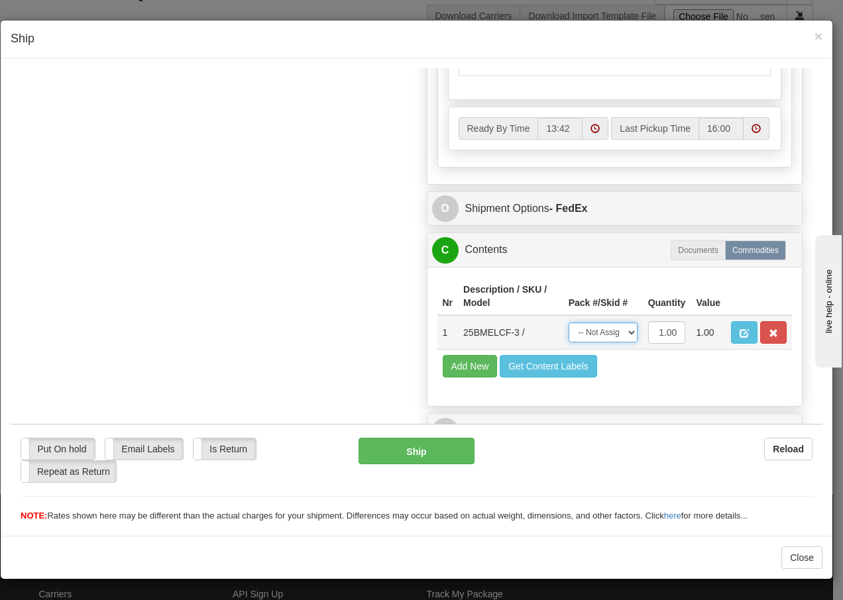
click at [619, 337] on select "-- Not Assigned -- Package 1" at bounding box center [602, 332] width 69 height 20
select select "0"
click at [568, 322] on select "-- Not Assigned -- Package 1" at bounding box center [602, 332] width 69 height 20
click at [401, 448] on button "Ship" at bounding box center [415, 450] width 115 height 26
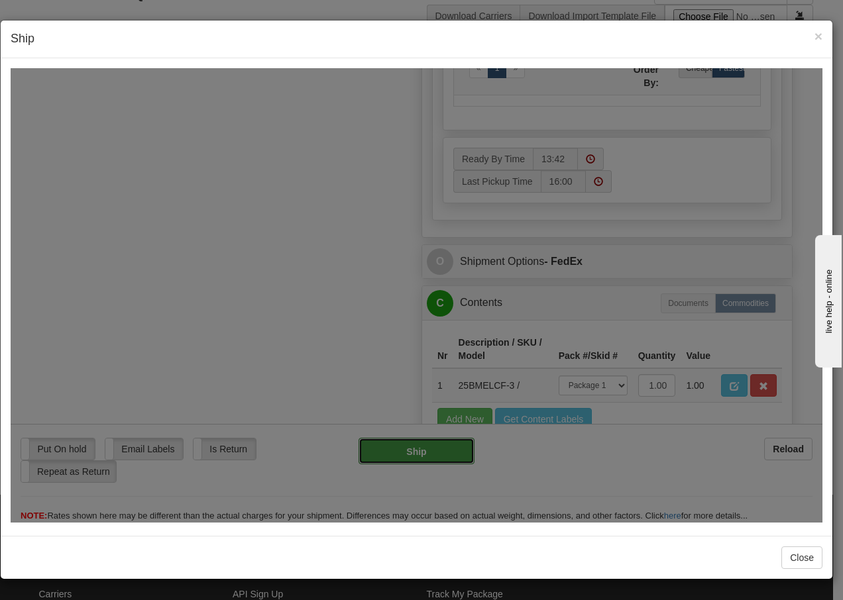
type input "92"
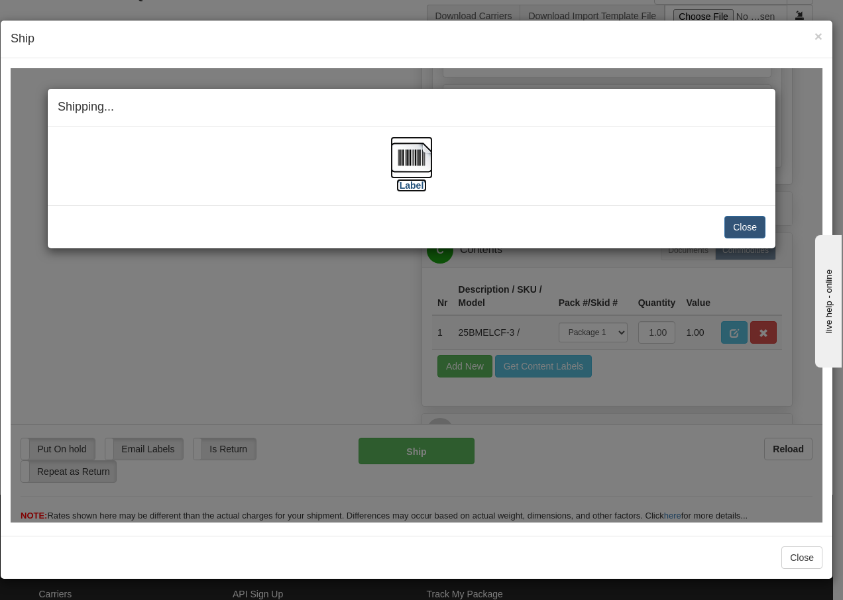
click at [411, 159] on img at bounding box center [411, 157] width 42 height 42
click at [745, 233] on button "Close" at bounding box center [744, 226] width 41 height 23
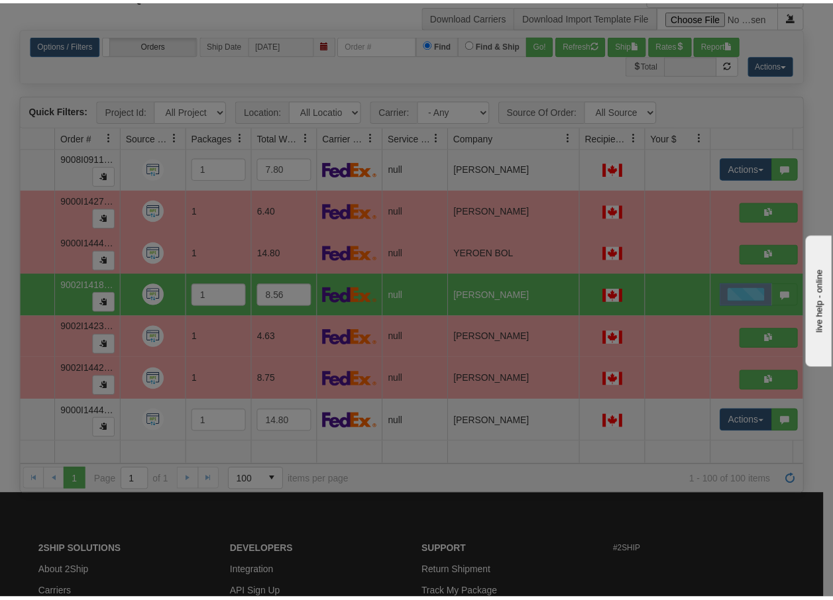
scroll to position [0, 0]
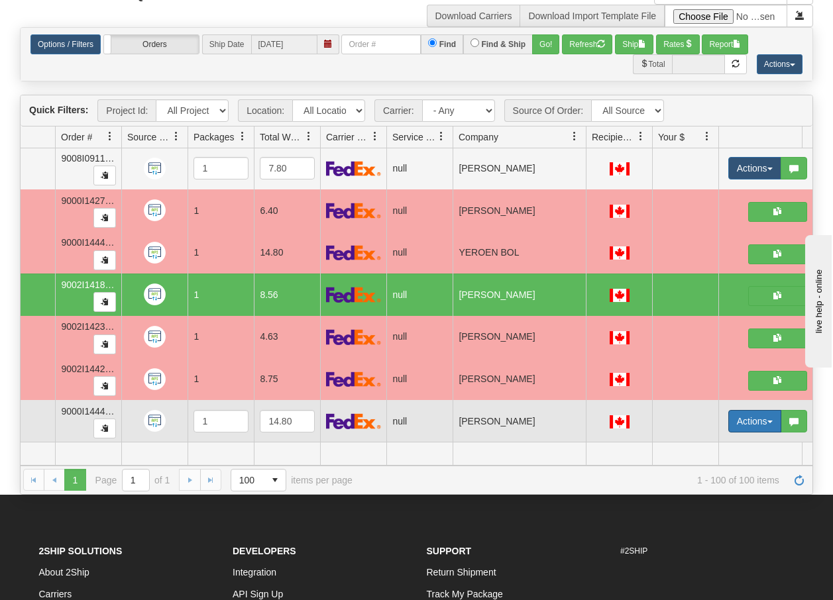
click at [768, 421] on span "button" at bounding box center [769, 422] width 5 height 3
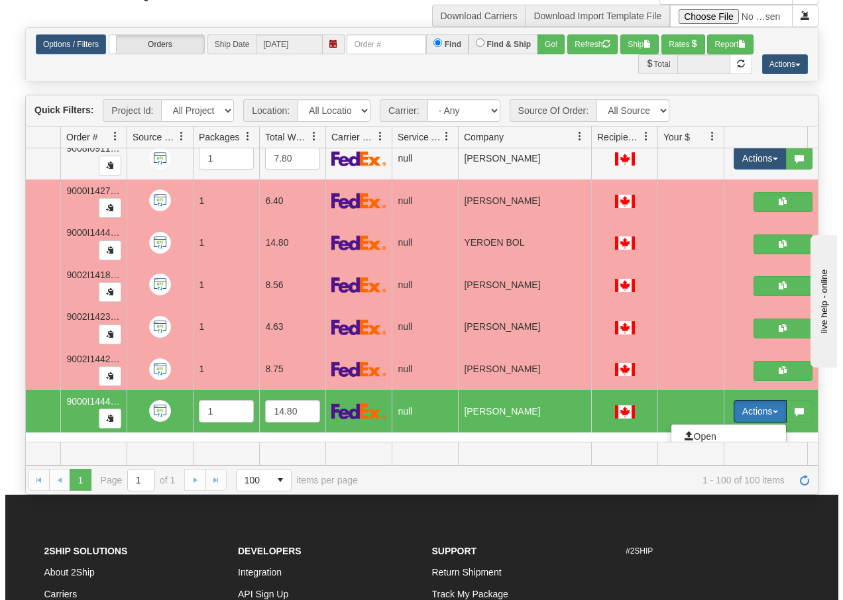
scroll to position [4049, 80]
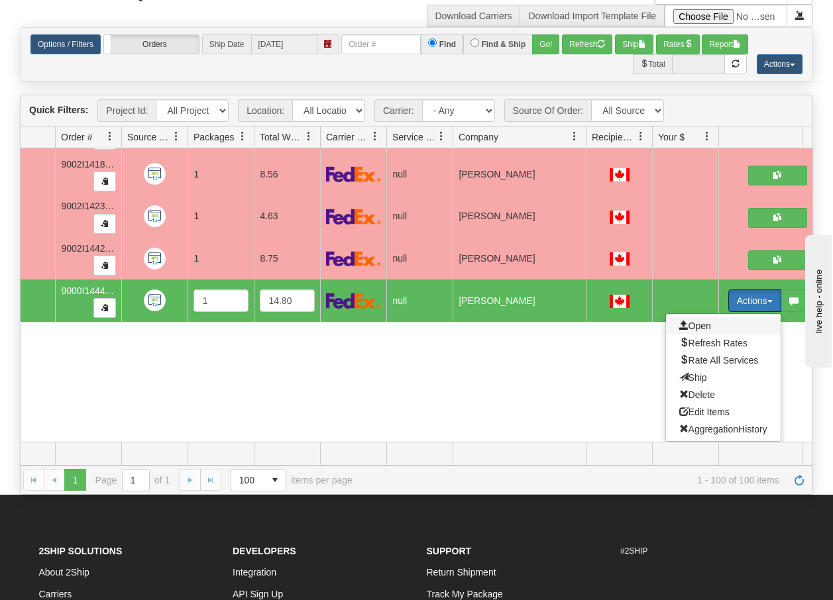
click at [696, 321] on span "Open" at bounding box center [695, 326] width 32 height 11
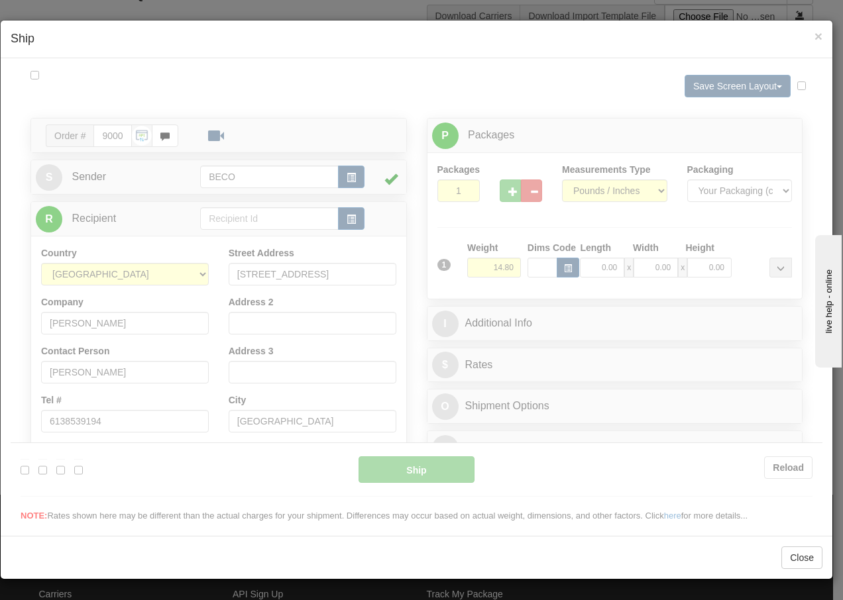
scroll to position [0, 0]
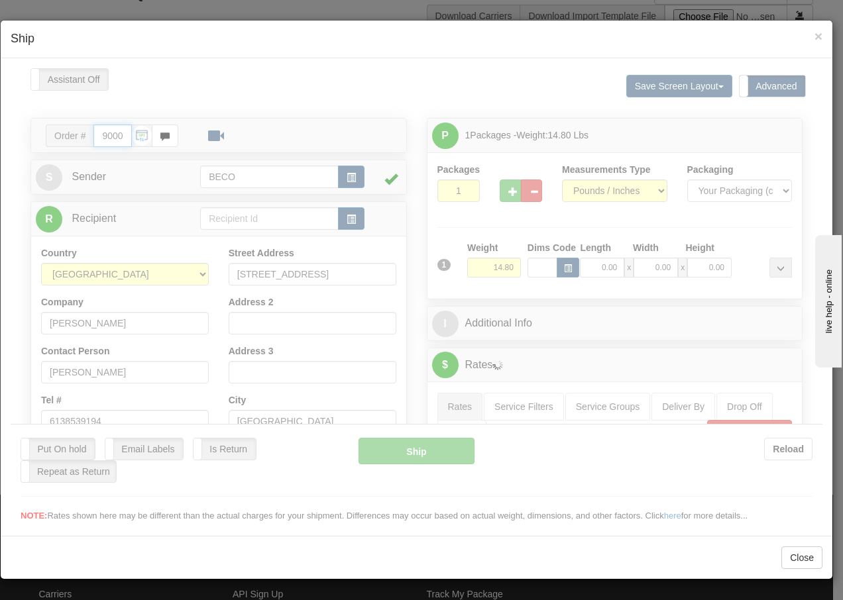
type input "13:42"
type input "16:00"
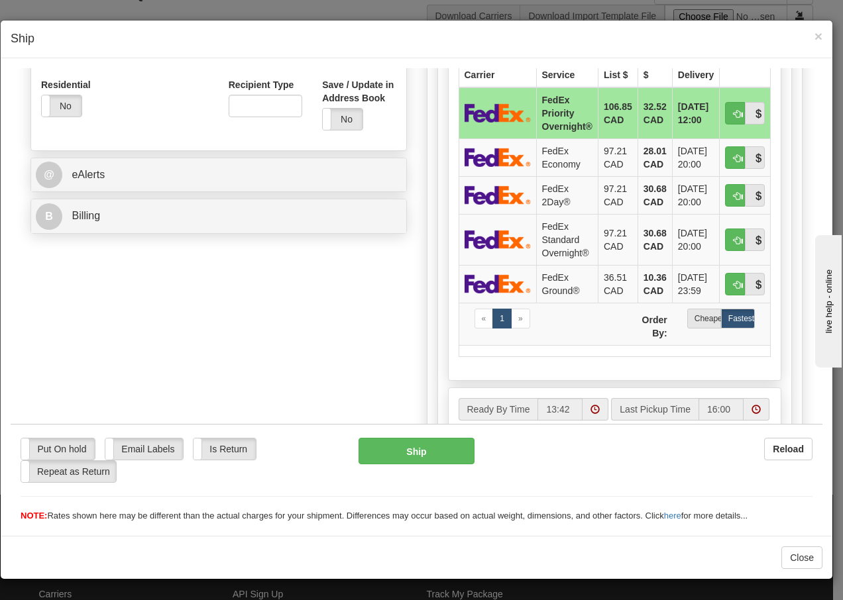
scroll to position [468, 0]
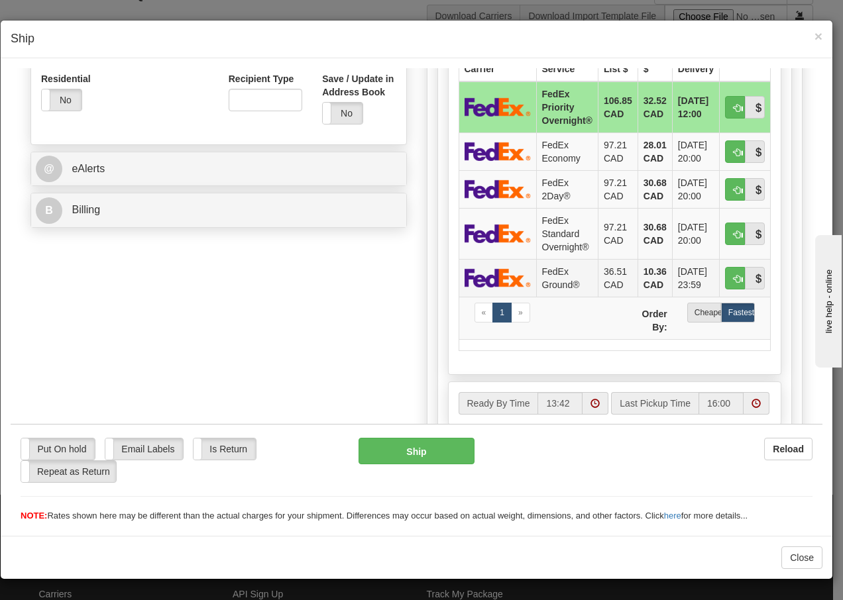
click at [557, 283] on td "FedEx Ground®" at bounding box center [567, 277] width 62 height 38
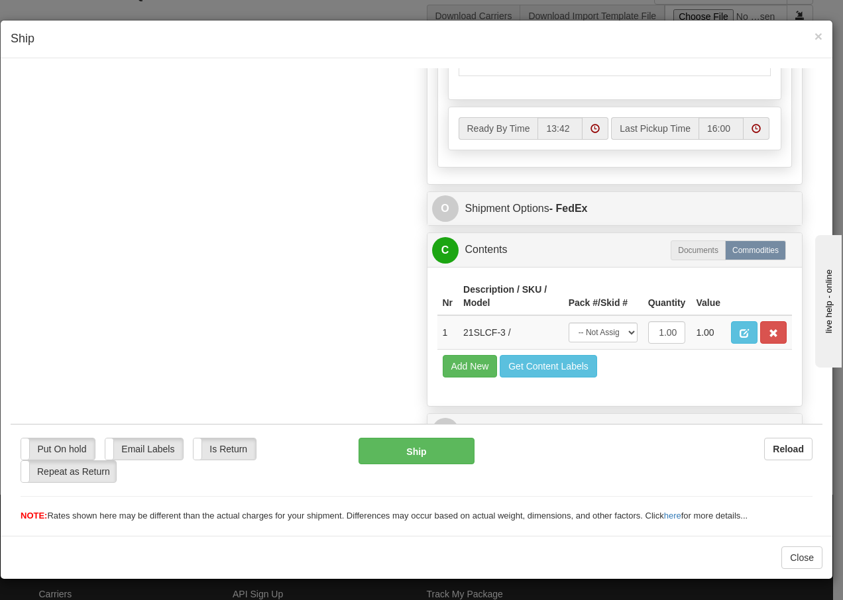
scroll to position [766, 0]
click at [611, 331] on select "-- Not Assigned -- Package 1" at bounding box center [602, 332] width 69 height 20
select select "0"
click at [568, 322] on select "-- Not Assigned -- Package 1" at bounding box center [602, 332] width 69 height 20
click at [379, 449] on button "Ship" at bounding box center [415, 450] width 115 height 26
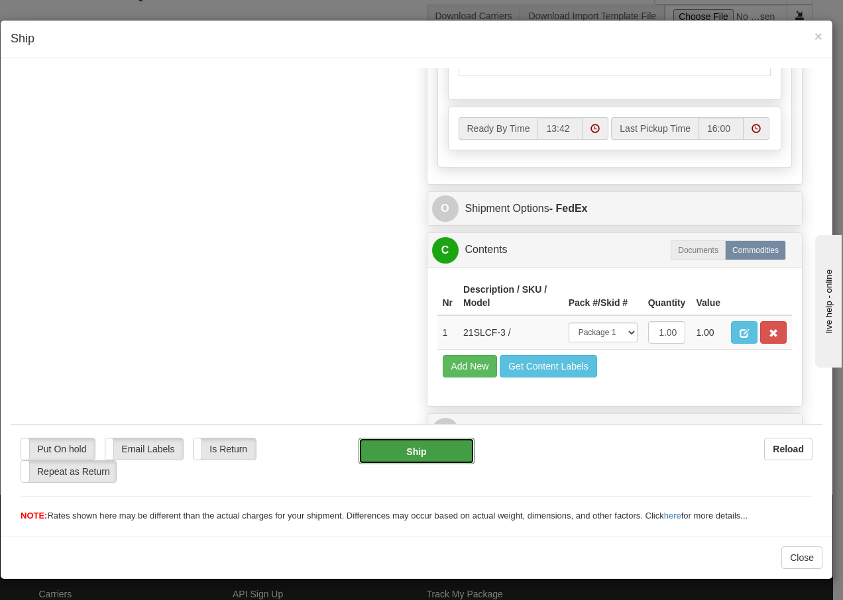
type input "92"
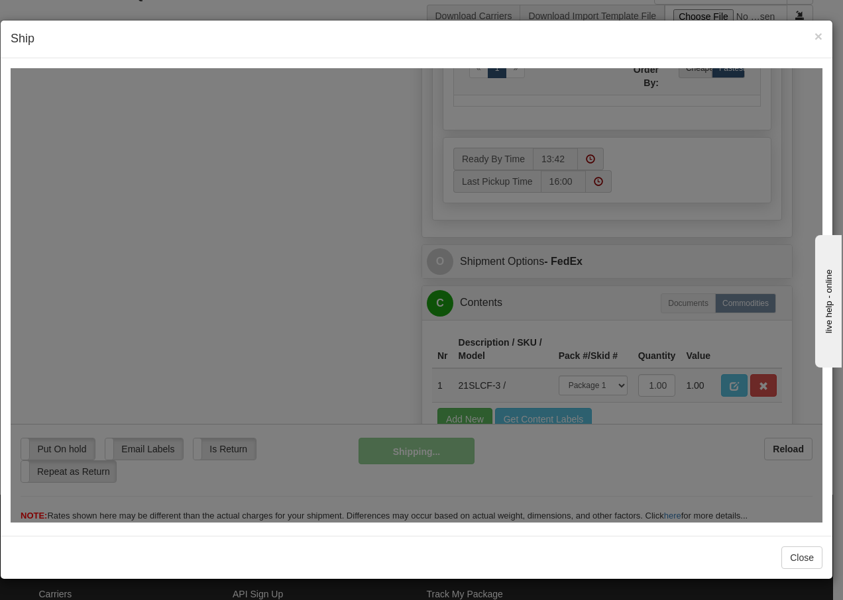
scroll to position [819, 0]
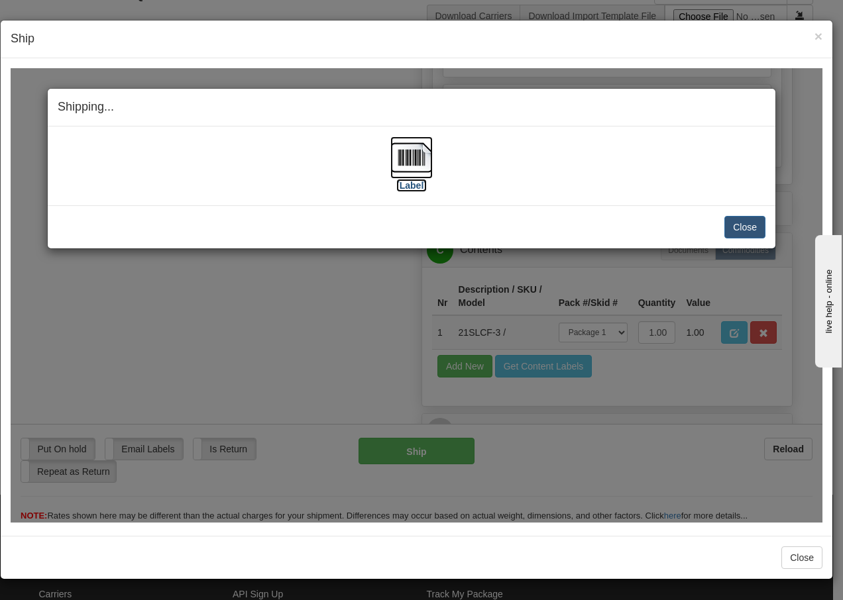
click at [399, 151] on img at bounding box center [411, 157] width 42 height 42
click at [741, 224] on button "Close" at bounding box center [744, 226] width 41 height 23
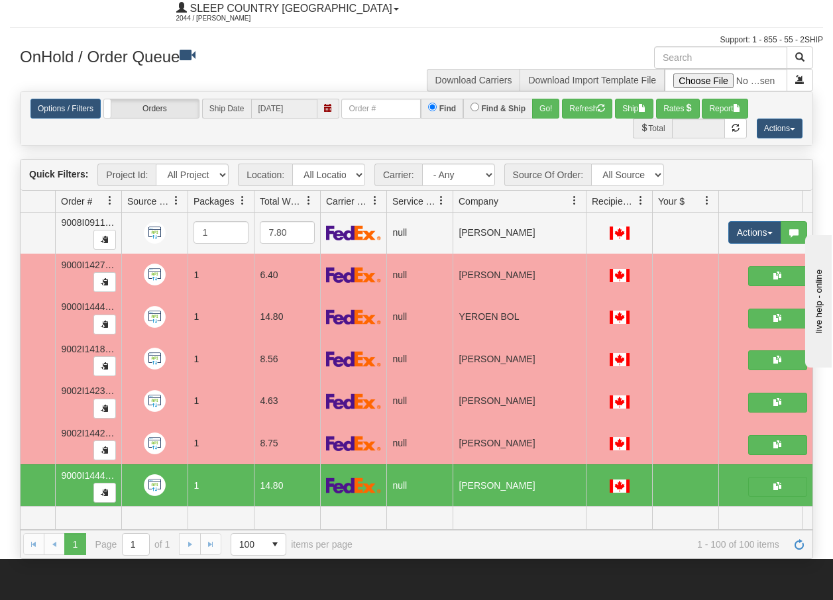
scroll to position [0, 0]
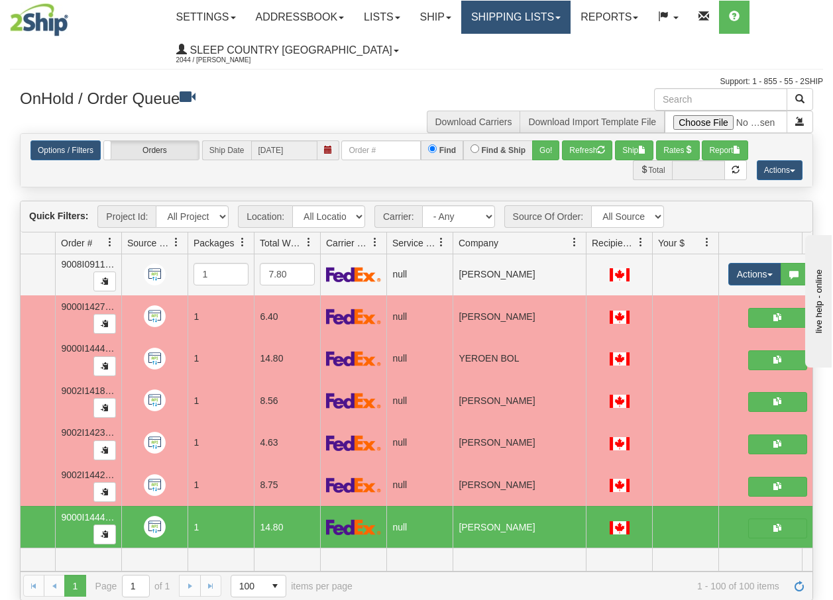
click at [546, 19] on link "Shipping lists" at bounding box center [515, 17] width 109 height 33
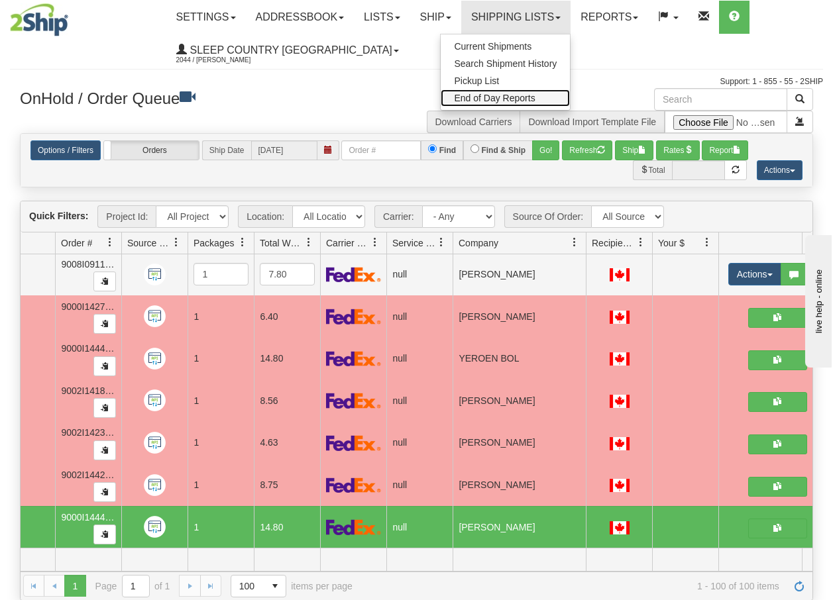
click at [514, 97] on span "End of Day Reports" at bounding box center [494, 98] width 81 height 11
